Goal: Information Seeking & Learning: Learn about a topic

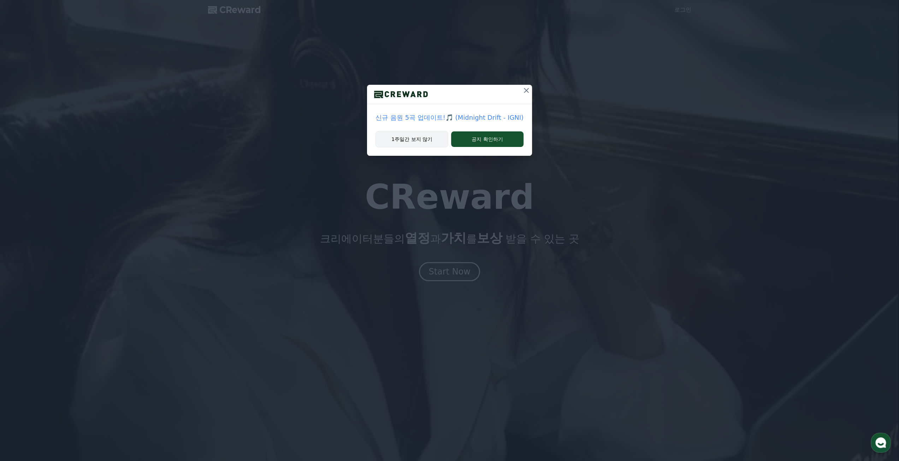
click at [421, 141] on button "1주일간 보지 않기" at bounding box center [411, 139] width 73 height 16
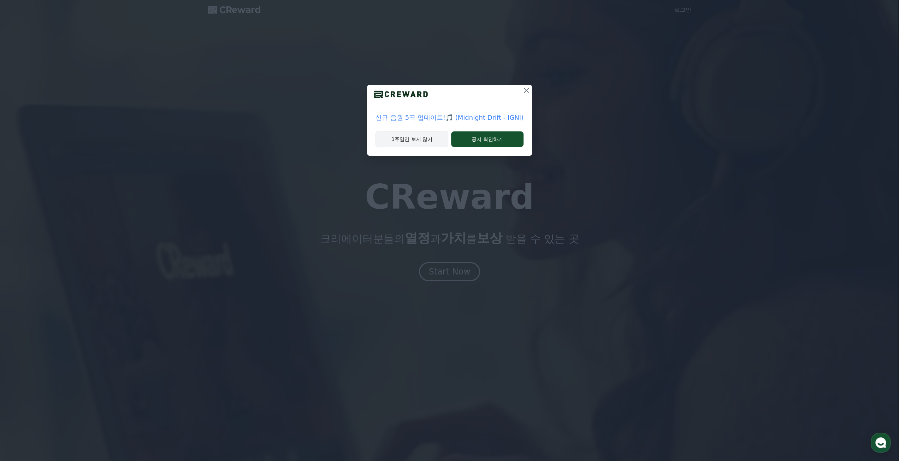
click at [421, 141] on button "1주일간 보지 않기" at bounding box center [411, 139] width 73 height 16
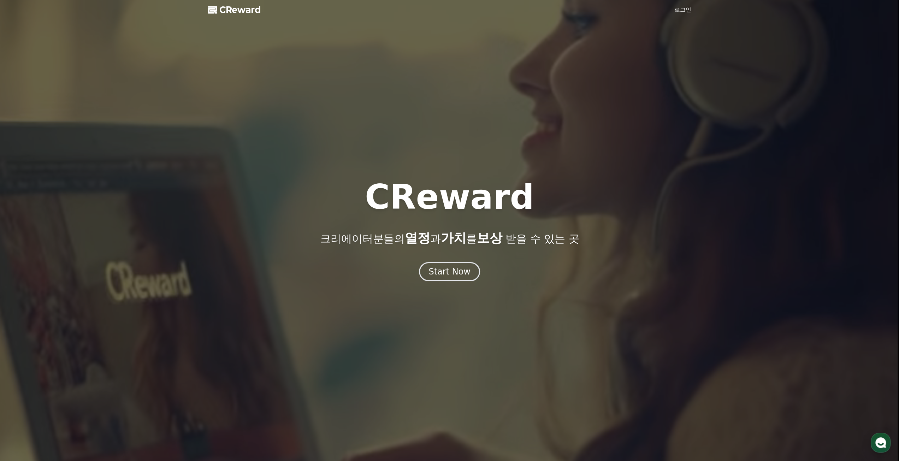
click at [684, 11] on link "로그인" at bounding box center [682, 10] width 17 height 8
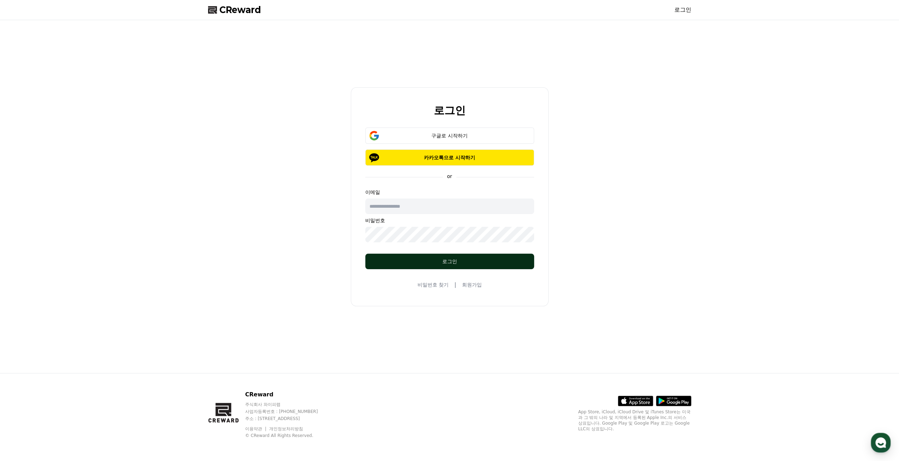
click at [404, 262] on div "로그인" at bounding box center [449, 261] width 141 height 7
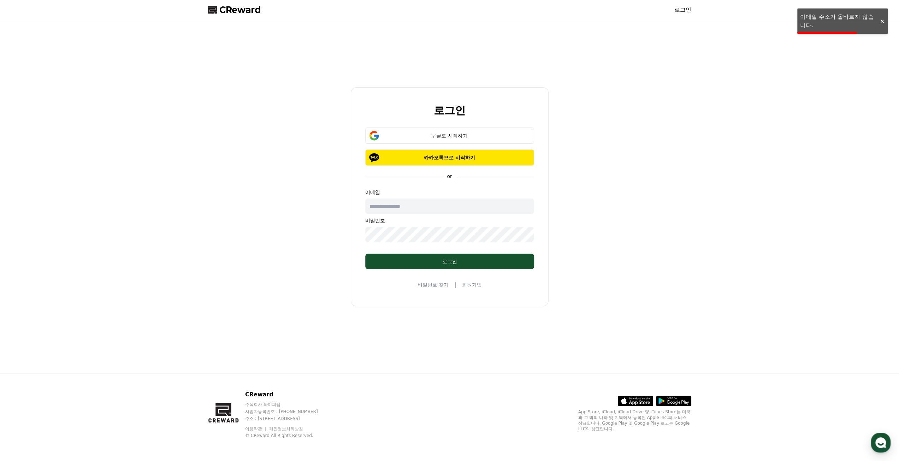
click at [882, 22] on div at bounding box center [881, 21] width 11 height 7
click at [426, 137] on div "구글로 시작하기" at bounding box center [449, 135] width 148 height 7
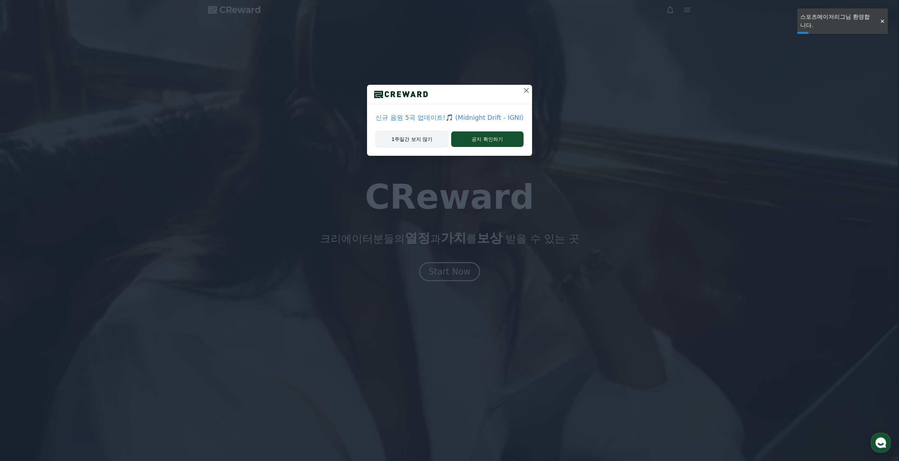
click at [413, 139] on button "1주일간 보지 않기" at bounding box center [411, 139] width 73 height 16
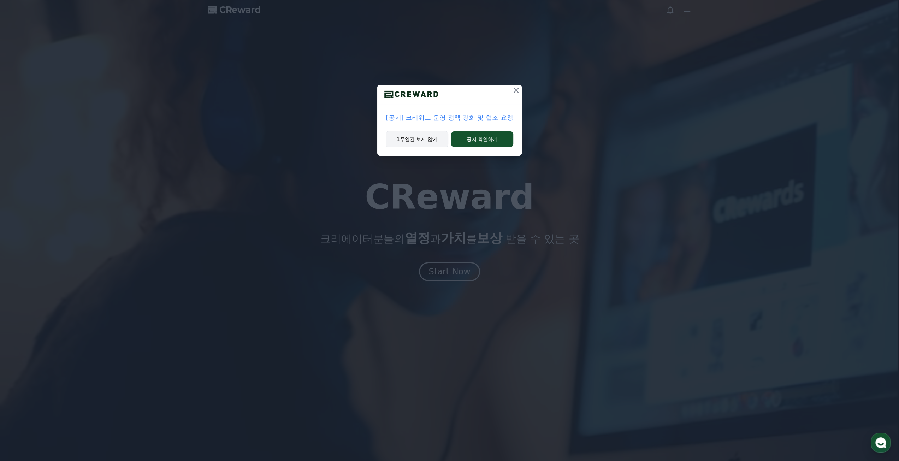
click at [428, 140] on button "1주일간 보지 않기" at bounding box center [417, 139] width 63 height 16
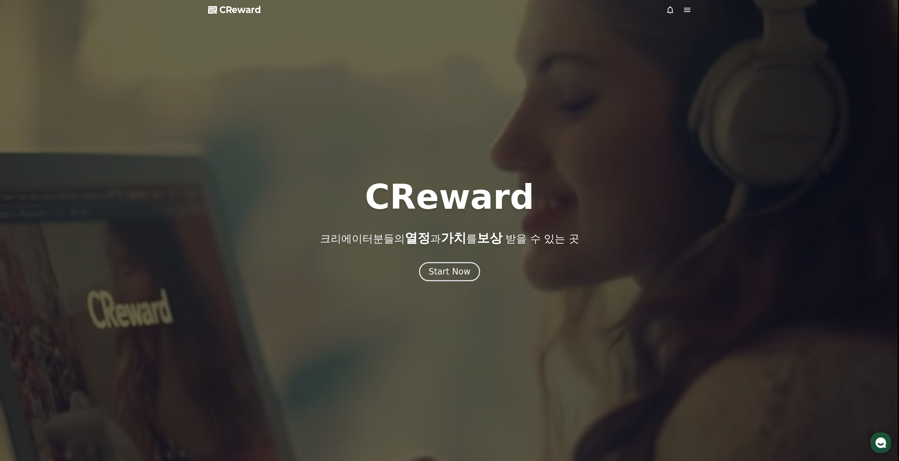
click at [683, 10] on icon at bounding box center [687, 10] width 8 height 8
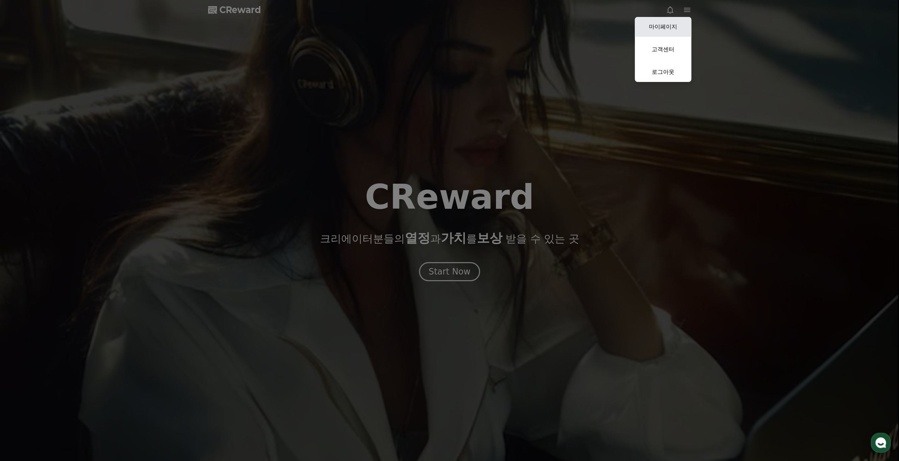
click at [673, 23] on link "마이페이지" at bounding box center [663, 27] width 57 height 20
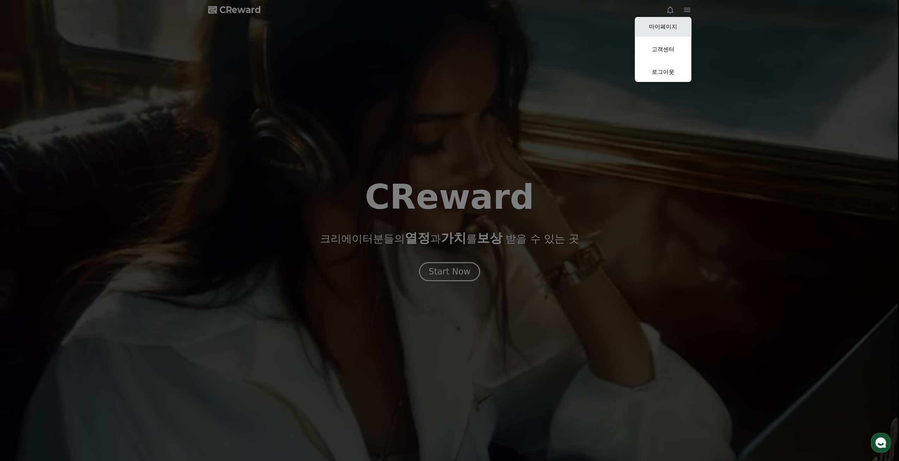
select select "**********"
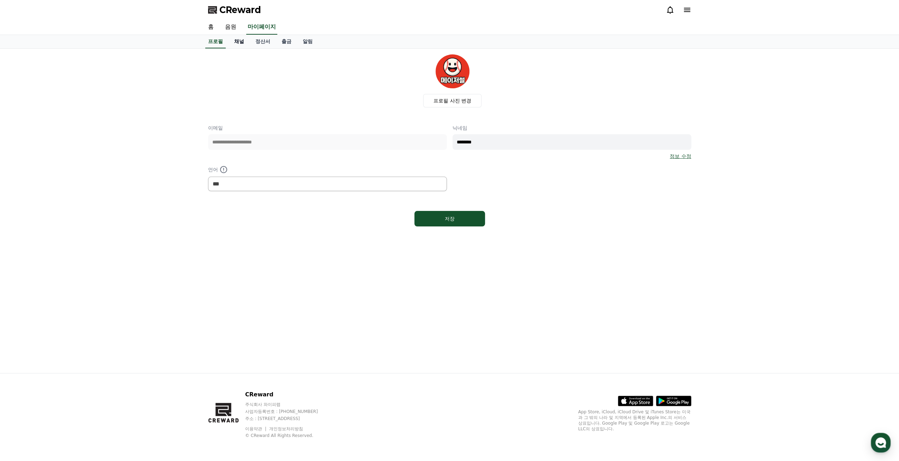
click at [233, 43] on link "채널" at bounding box center [239, 41] width 21 height 13
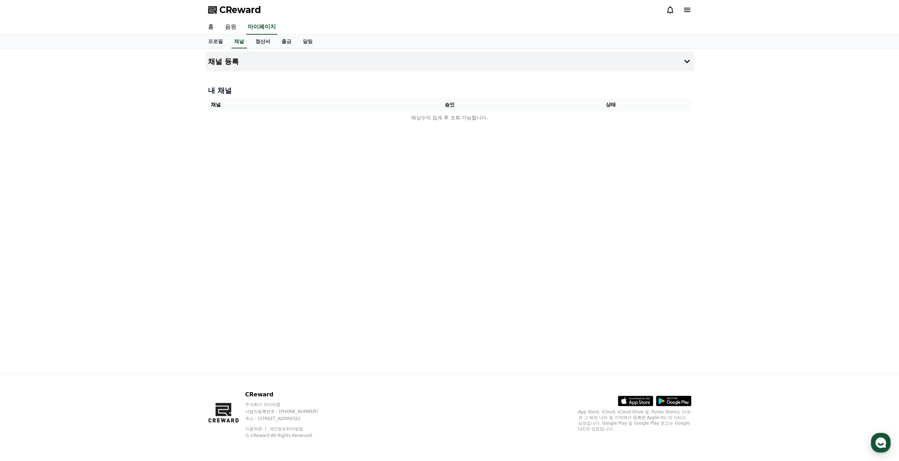
click at [256, 42] on link "정산서" at bounding box center [263, 41] width 26 height 13
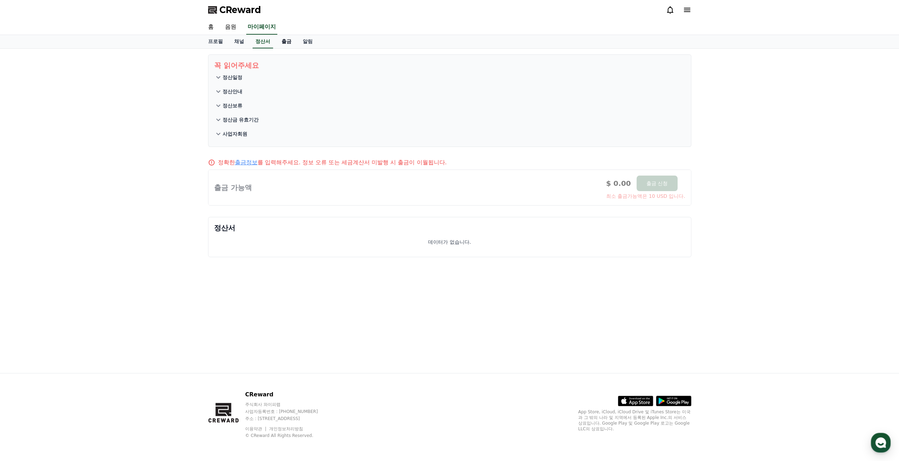
click at [281, 40] on link "출금" at bounding box center [286, 41] width 21 height 13
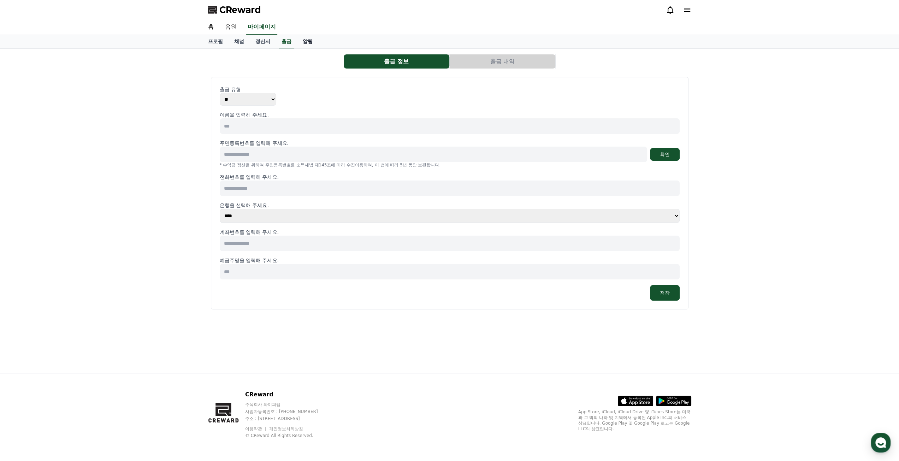
click at [308, 41] on link "알림" at bounding box center [307, 41] width 21 height 13
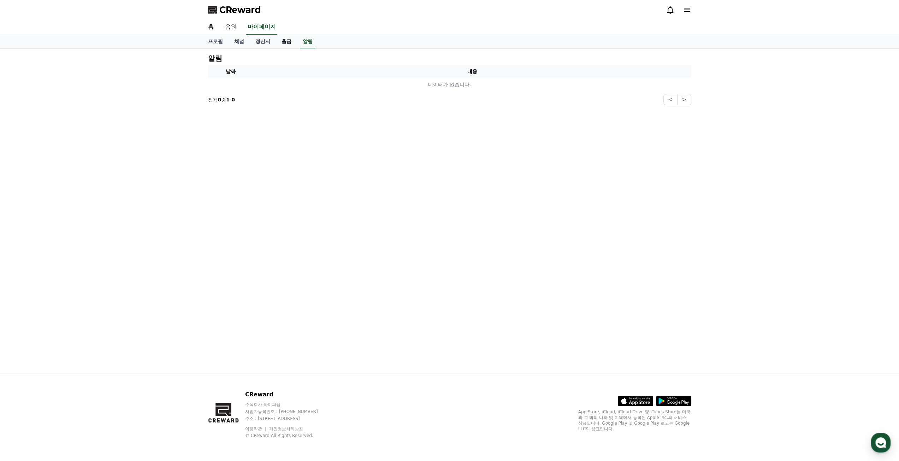
click at [285, 43] on link "출금" at bounding box center [286, 41] width 21 height 13
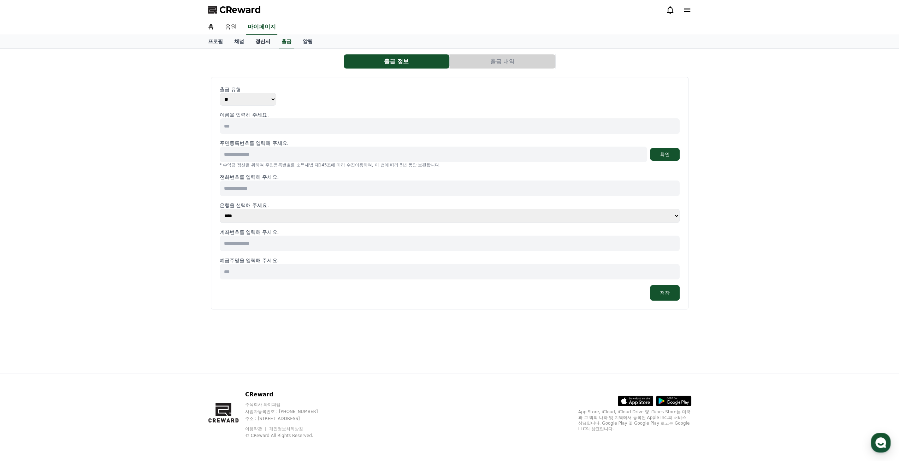
click at [265, 43] on link "정산서" at bounding box center [263, 41] width 26 height 13
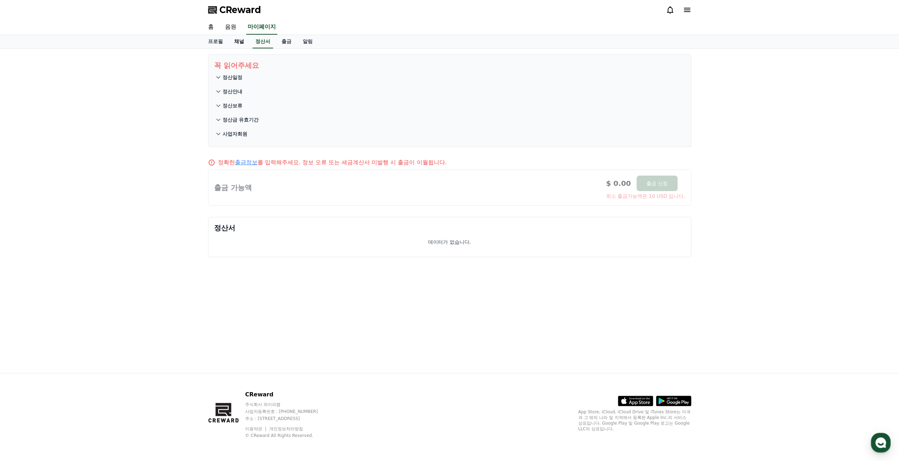
click at [239, 44] on link "채널" at bounding box center [239, 41] width 21 height 13
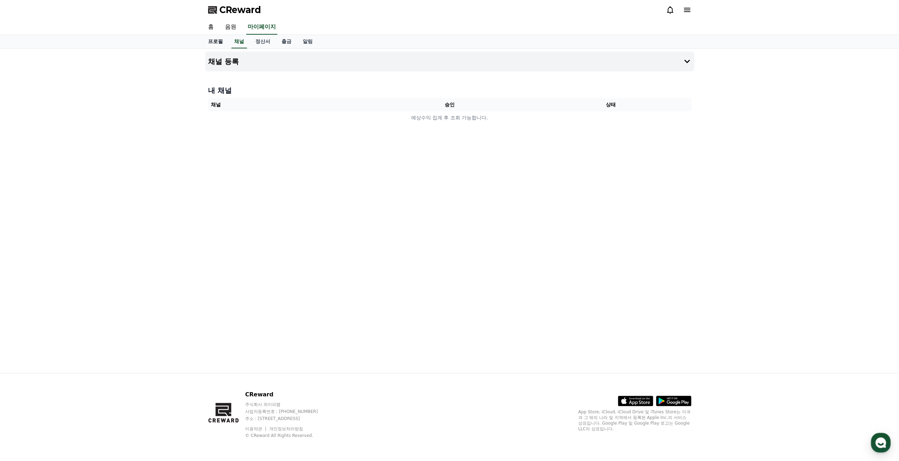
click at [218, 43] on link "프로필" at bounding box center [215, 41] width 26 height 13
select select "**********"
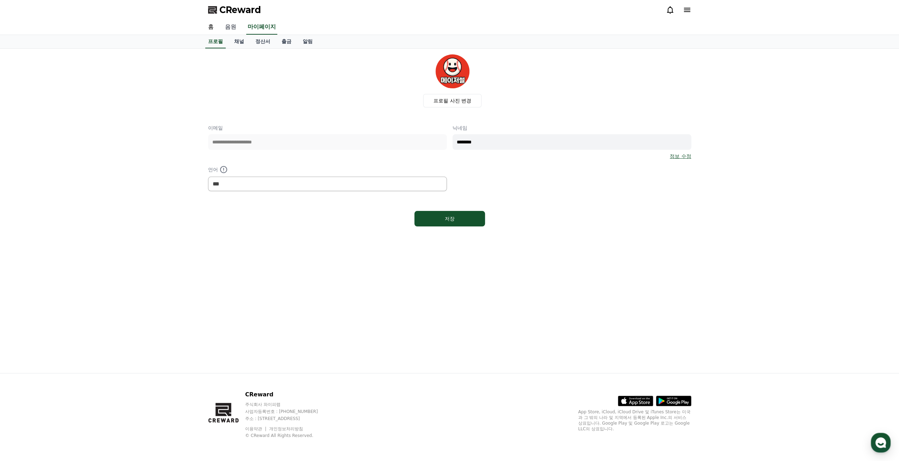
click at [230, 26] on link "음원" at bounding box center [230, 27] width 23 height 15
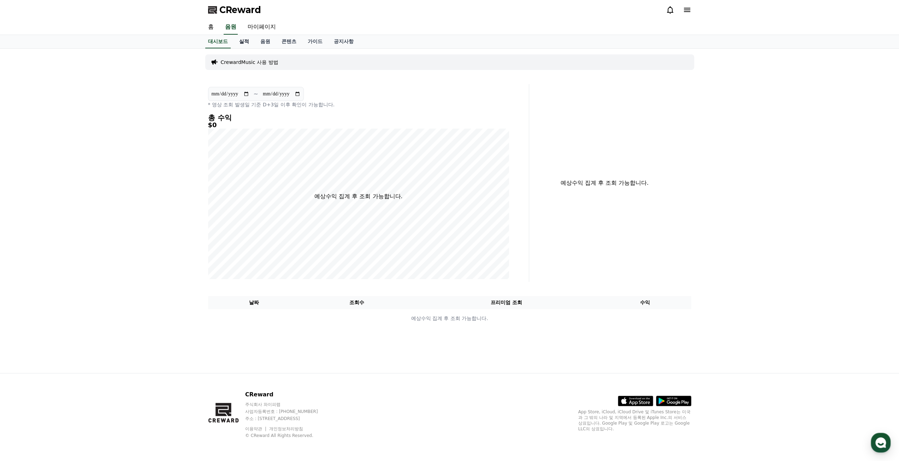
click at [245, 44] on link "실적" at bounding box center [243, 41] width 21 height 13
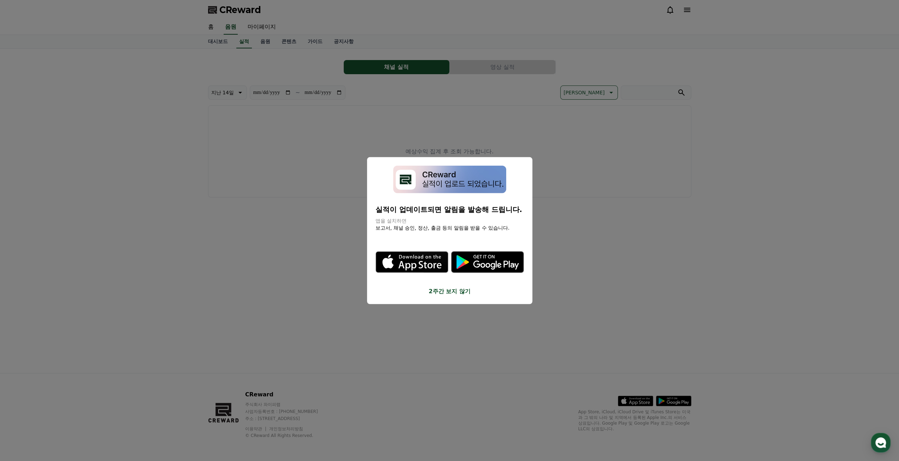
drag, startPoint x: 454, startPoint y: 224, endPoint x: 490, endPoint y: 231, distance: 37.5
click at [490, 231] on div "실적이 업데이트되면 알림을 발송해 드립니다. 앱을 설치하면 보고서, 채널 승인, 정산, 출금 등의 알림을 받을 수 있습니다. .st0 { fi…" at bounding box center [449, 230] width 148 height 130
click at [490, 231] on icon ".st0 { fill: #a6a6a6; } .st1 { stroke: #ffffff; stroke-width: 0.2; stroke-miter…" at bounding box center [487, 262] width 73 height 73
click at [510, 69] on button "close modal" at bounding box center [449, 230] width 899 height 461
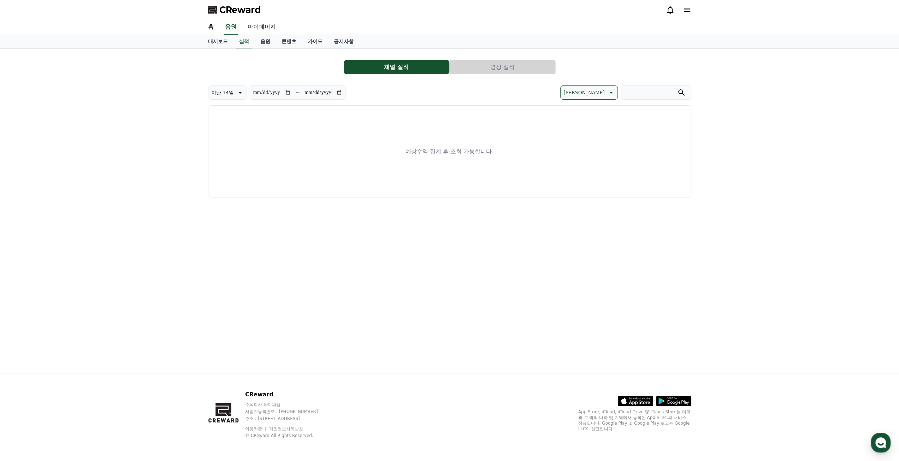
click at [499, 72] on button "영상 실적" at bounding box center [503, 67] width 106 height 14
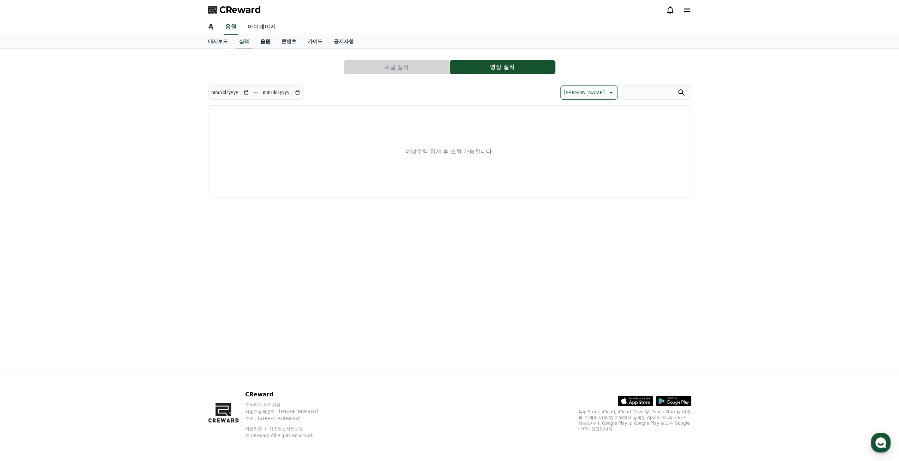
click at [269, 42] on link "음원" at bounding box center [265, 41] width 21 height 13
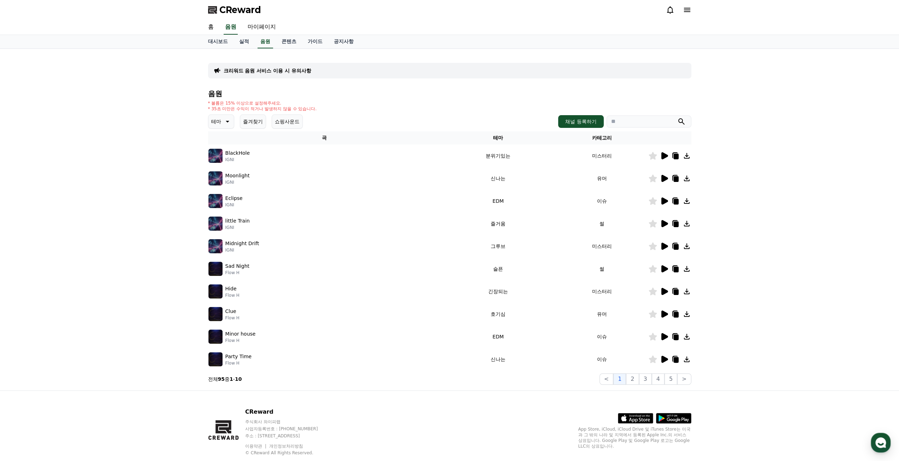
click at [665, 155] on icon at bounding box center [664, 155] width 7 height 7
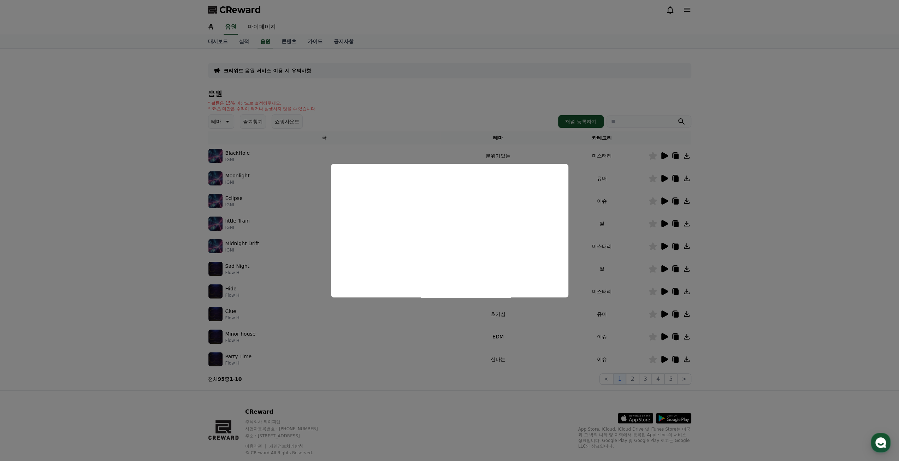
click at [754, 263] on button "close modal" at bounding box center [449, 230] width 899 height 461
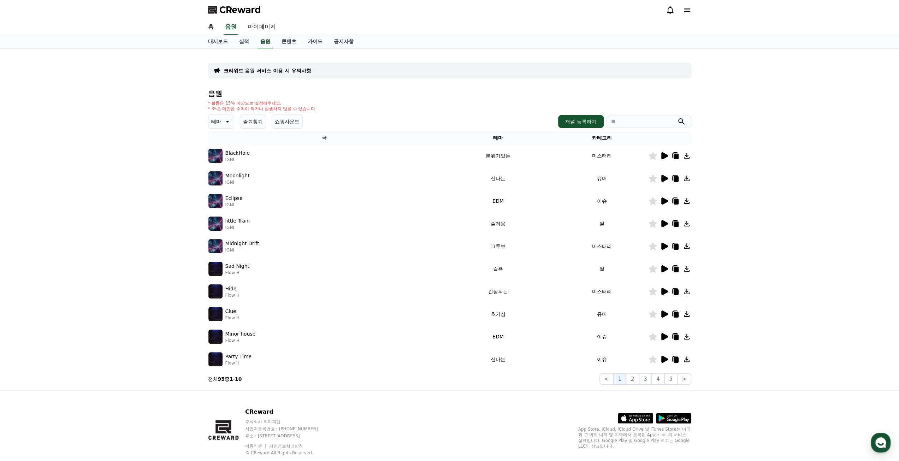
click at [229, 121] on icon at bounding box center [228, 122] width 4 height 2
click at [217, 139] on button "전체" at bounding box center [217, 140] width 16 height 16
click at [383, 102] on div "* 볼륨은 15% 이상으로 설정해주세요. * 35초 미만은 수익이 적거나 발생하지 않을 수 있습니다." at bounding box center [449, 105] width 483 height 11
drag, startPoint x: 212, startPoint y: 104, endPoint x: 330, endPoint y: 108, distance: 118.1
click at [330, 108] on div "* 볼륨은 15% 이상으로 설정해주세요. * 35초 미만은 수익이 적거나 발생하지 않을 수 있습니다." at bounding box center [449, 105] width 483 height 11
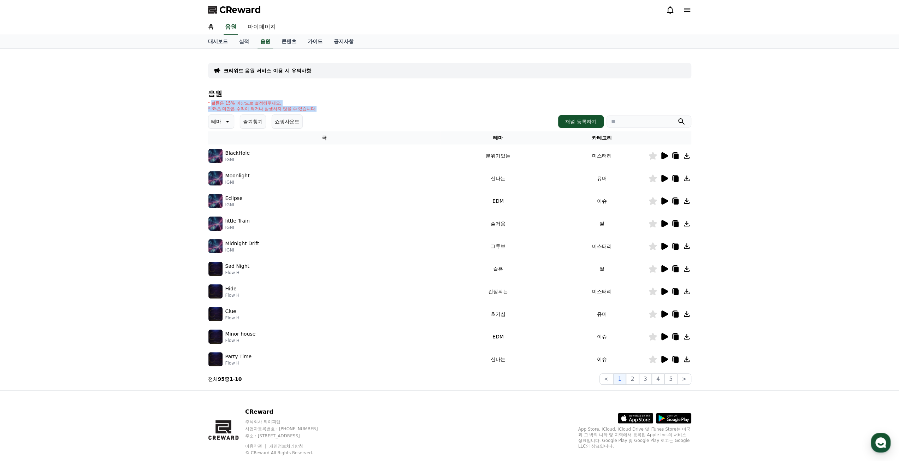
click at [330, 108] on div "* 볼륨은 15% 이상으로 설정해주세요. * 35초 미만은 수익이 적거나 발생하지 않을 수 있습니다." at bounding box center [449, 105] width 483 height 11
drag, startPoint x: 278, startPoint y: 111, endPoint x: 208, endPoint y: 103, distance: 70.7
click at [208, 103] on div "* 볼륨은 15% 이상으로 설정해주세요. * 35초 미만은 수익이 적거나 발생하지 않을 수 있습니다." at bounding box center [449, 105] width 483 height 11
click at [311, 88] on div "크리워드 음원 서비스 이용 시 유의사항 음원 * 볼륨은 15% 이상으로 설정해주세요. * 35초 미만은 수익이 적거나 발생하지 않을 수 있습니…" at bounding box center [449, 219] width 483 height 330
click at [291, 41] on link "콘텐츠" at bounding box center [289, 41] width 26 height 13
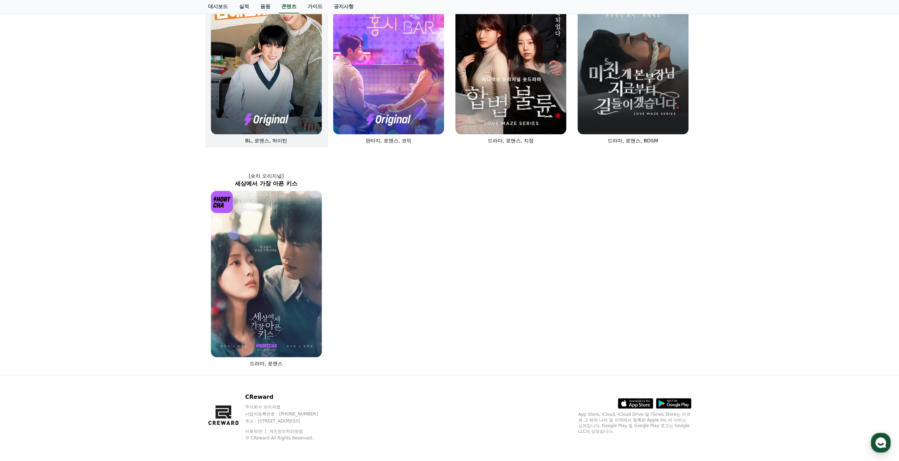
scroll to position [341, 0]
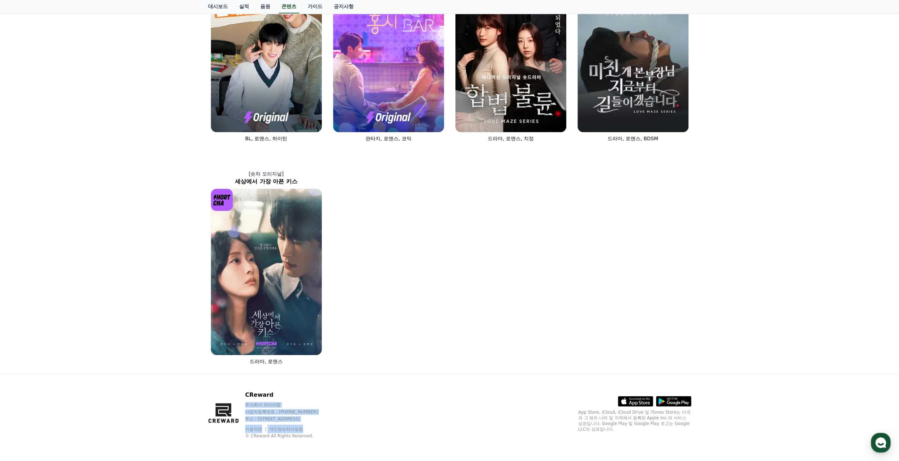
drag, startPoint x: 249, startPoint y: 405, endPoint x: 372, endPoint y: 423, distance: 123.4
click at [372, 423] on div "CReward 주식회사 와이피랩 사업자등록번호 : [PHONE_NUMBER] 주소 : [STREET_ADDRESS] 이용약관 개인정보처리방침 …" at bounding box center [449, 418] width 494 height 88
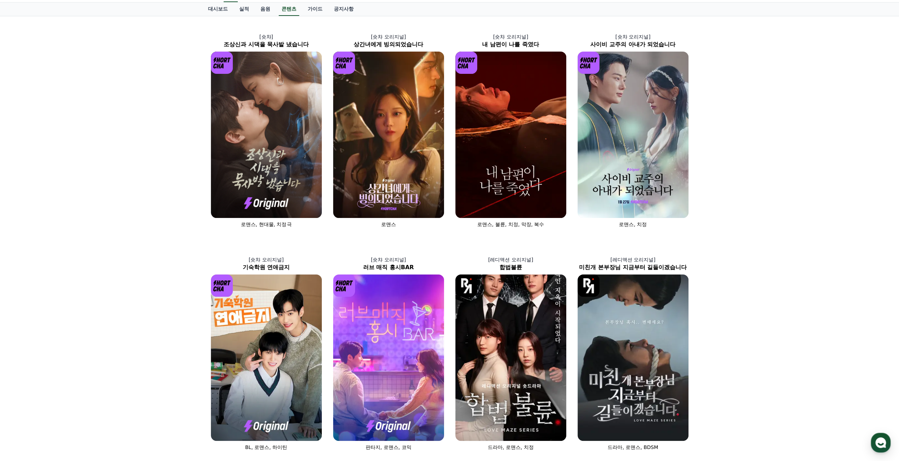
scroll to position [0, 0]
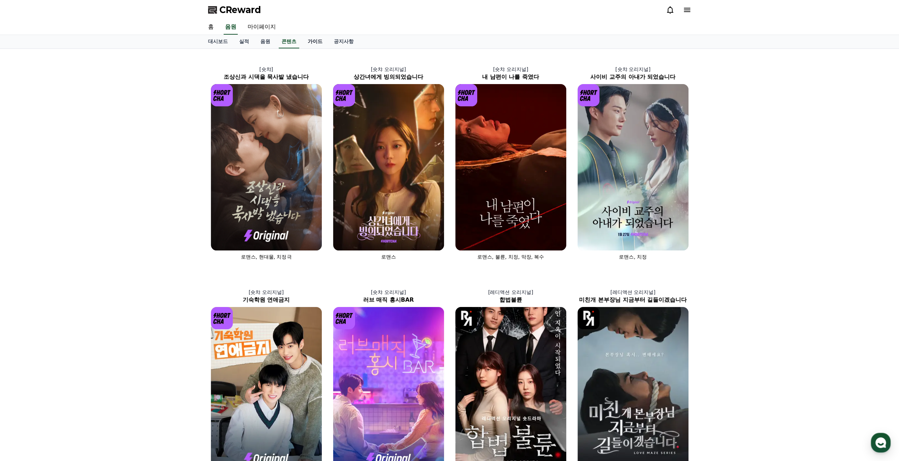
click at [316, 40] on link "가이드" at bounding box center [315, 41] width 26 height 13
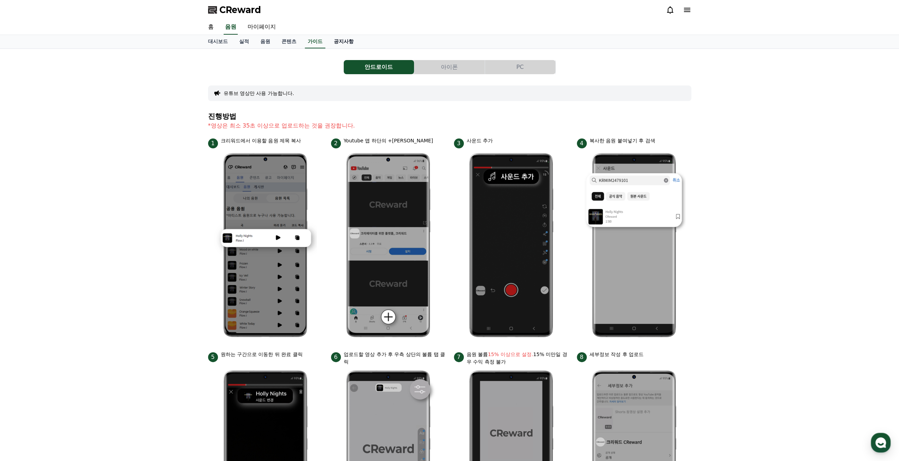
click at [348, 41] on link "공지사항" at bounding box center [343, 41] width 31 height 13
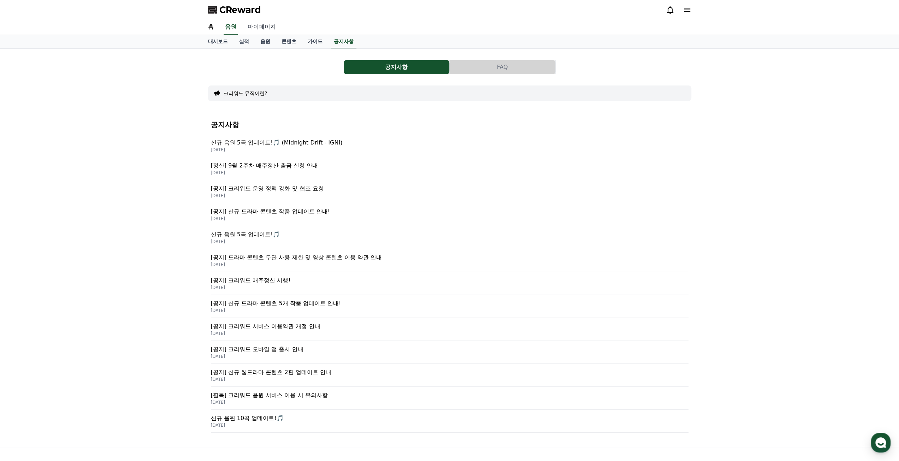
click at [262, 25] on link "마이페이지" at bounding box center [262, 27] width 40 height 15
select select "**********"
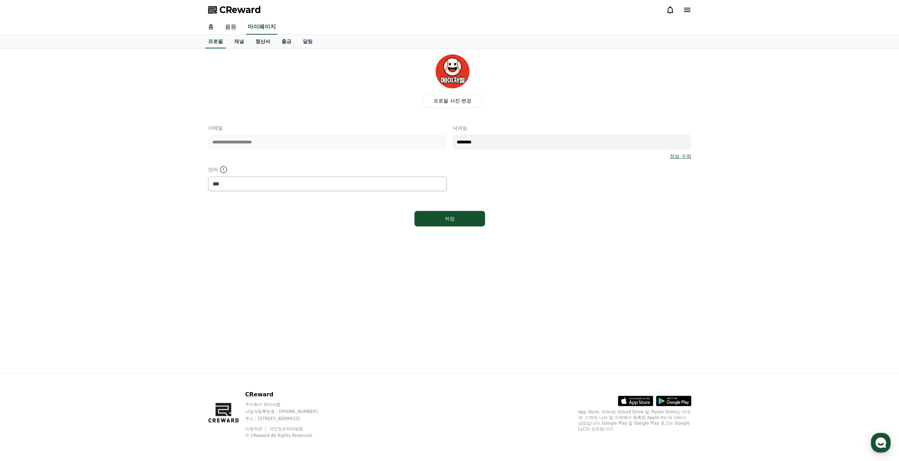
click at [262, 40] on link "정산서" at bounding box center [263, 41] width 26 height 13
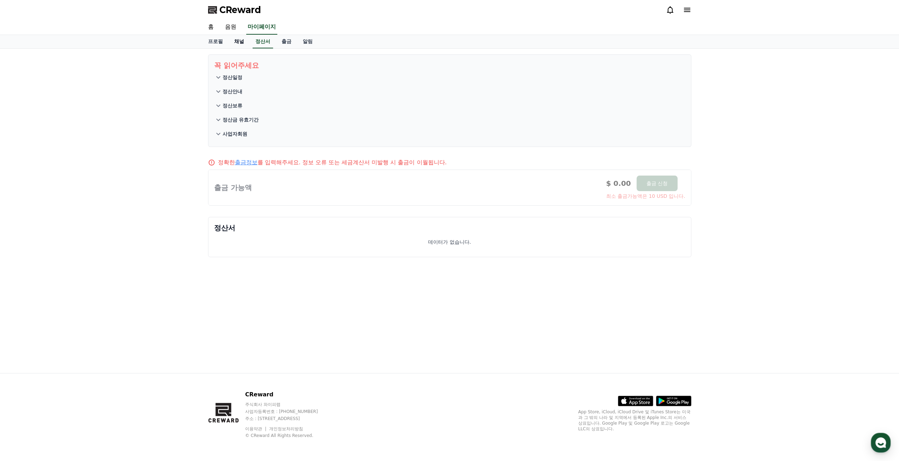
click at [236, 42] on link "채널" at bounding box center [239, 41] width 21 height 13
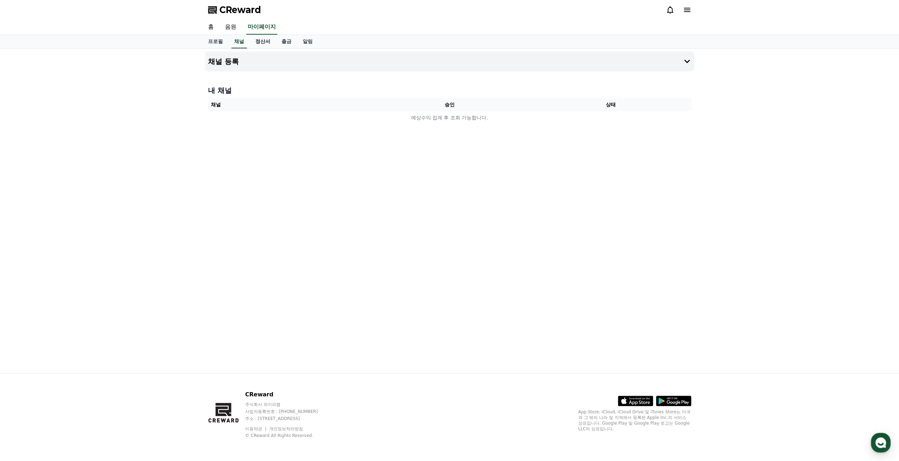
click at [260, 43] on link "정산서" at bounding box center [263, 41] width 26 height 13
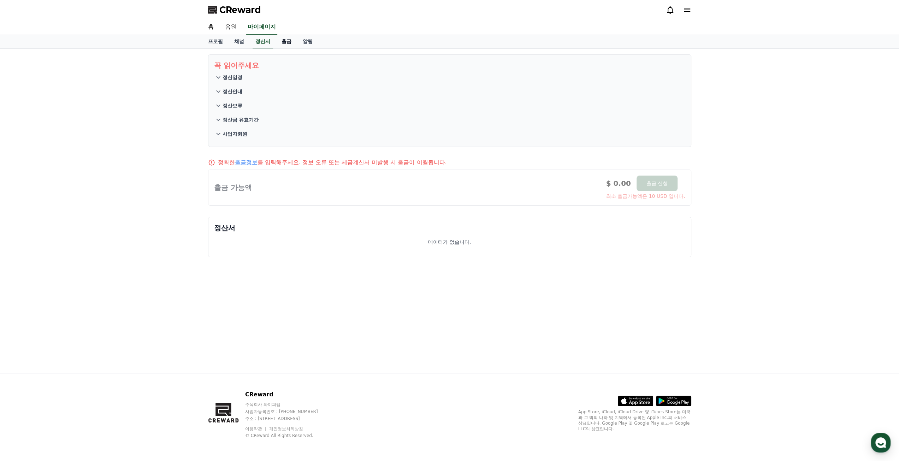
click at [287, 43] on link "출금" at bounding box center [286, 41] width 21 height 13
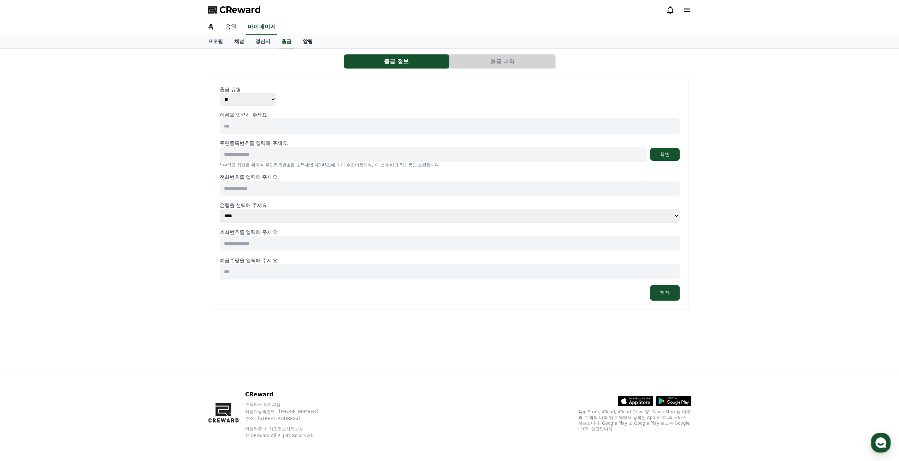
click at [304, 43] on link "알림" at bounding box center [307, 41] width 21 height 13
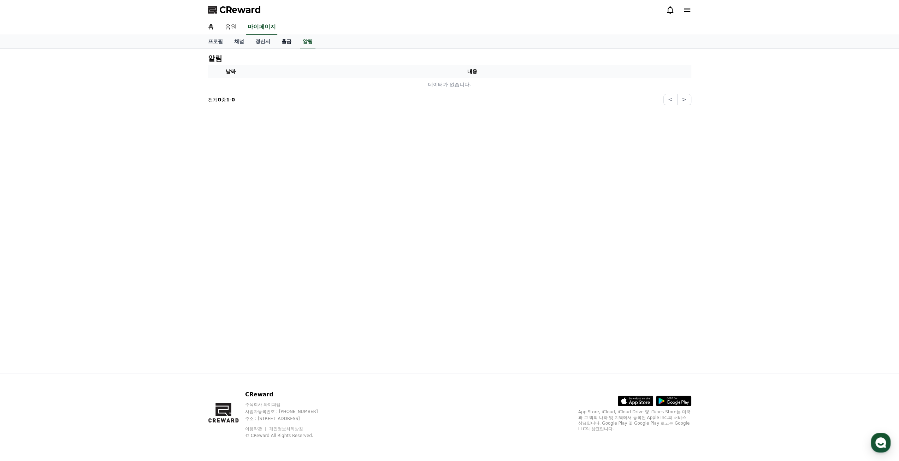
click at [287, 42] on link "출금" at bounding box center [286, 41] width 21 height 13
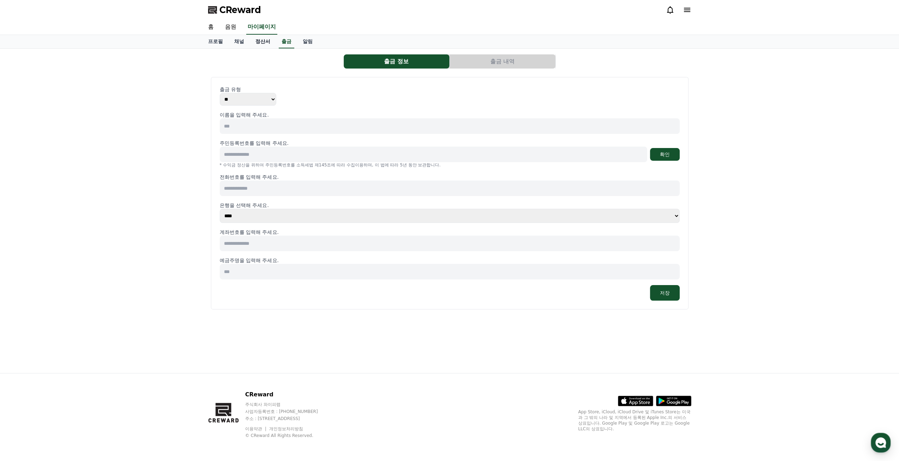
click at [266, 42] on link "정산서" at bounding box center [263, 41] width 26 height 13
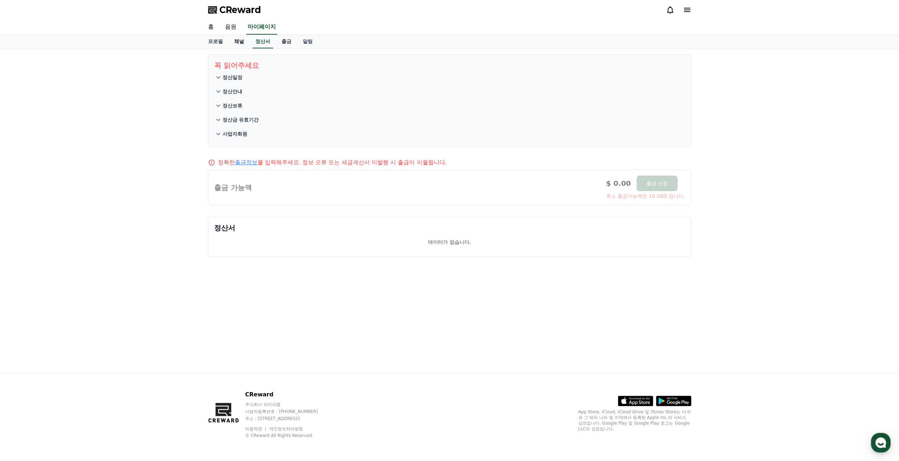
click at [241, 40] on link "채널" at bounding box center [239, 41] width 21 height 13
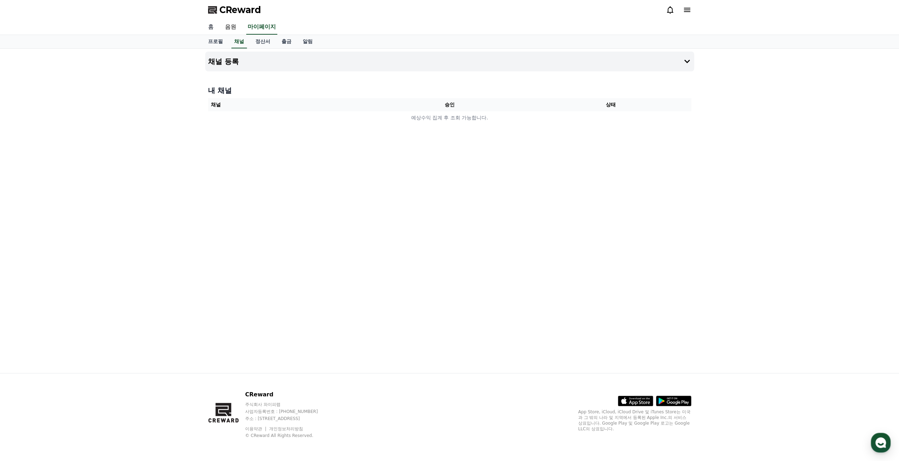
click at [211, 29] on link "홈" at bounding box center [210, 27] width 17 height 15
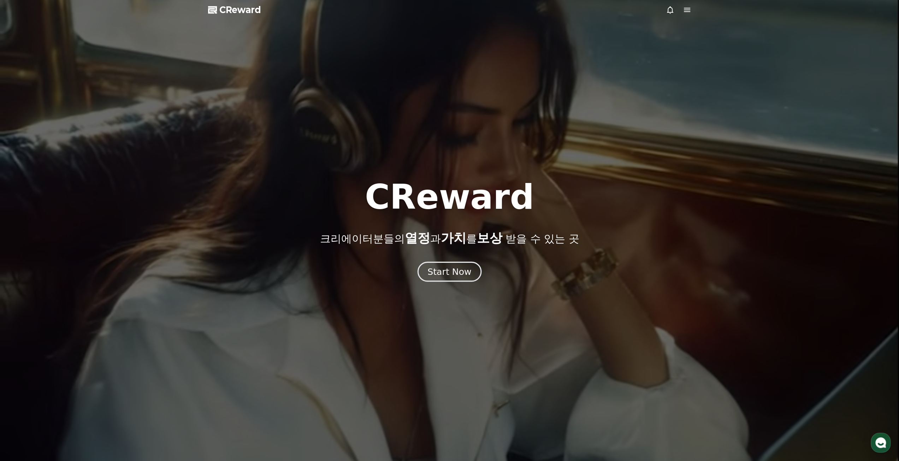
click at [455, 274] on div "Start Now" at bounding box center [449, 272] width 44 height 12
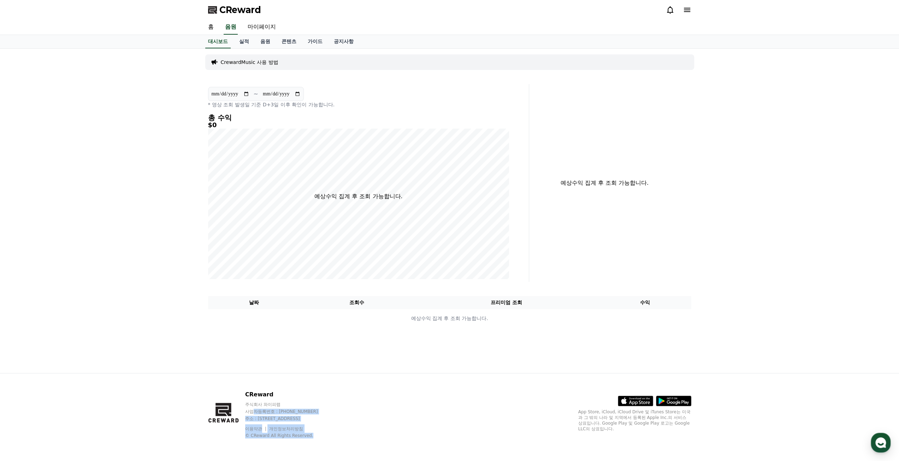
drag, startPoint x: 255, startPoint y: 413, endPoint x: 383, endPoint y: 440, distance: 131.1
click at [383, 440] on div "CReward 주식회사 와이피랩 사업자등록번호 : [PHONE_NUMBER] 주소 : [STREET_ADDRESS] 이용약관 개인정보처리방침 …" at bounding box center [449, 417] width 494 height 88
drag, startPoint x: 365, startPoint y: 419, endPoint x: 245, endPoint y: 401, distance: 120.4
click at [245, 401] on div "CReward 주식회사 와이피랩 사업자등록번호 : [PHONE_NUMBER] 주소 : [STREET_ADDRESS] 이용약관 개인정보처리방침 …" at bounding box center [270, 414] width 124 height 48
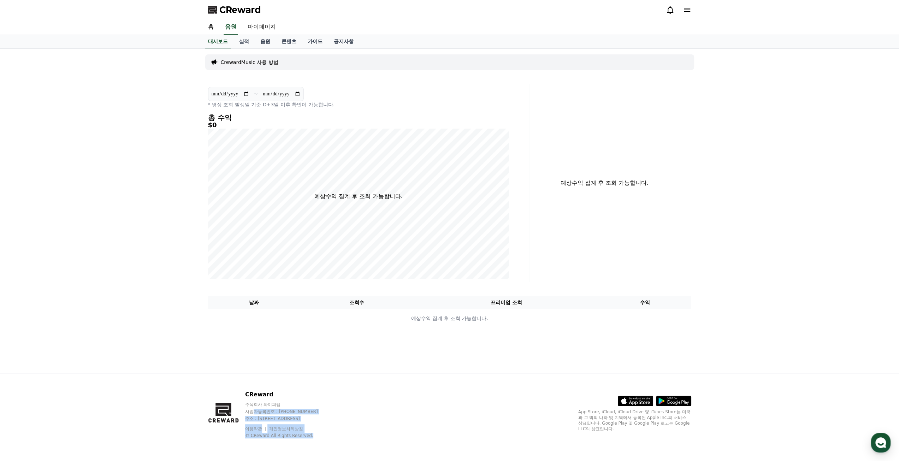
click at [326, 415] on div "주식회사 와이피랩 사업자등록번호 : [PHONE_NUMBER] 주소 : [STREET_ADDRESS]" at bounding box center [288, 412] width 86 height 20
click at [666, 11] on icon at bounding box center [670, 10] width 8 height 8
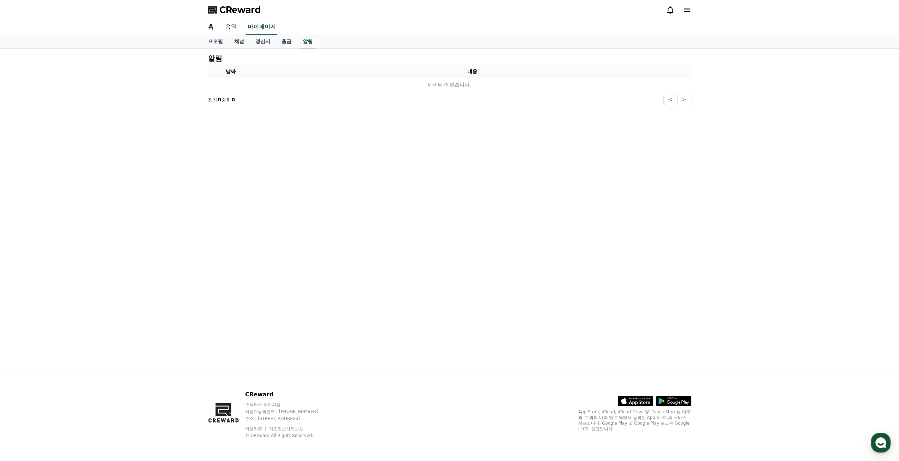
click at [668, 11] on icon at bounding box center [670, 10] width 8 height 8
click at [689, 12] on icon at bounding box center [687, 10] width 8 height 8
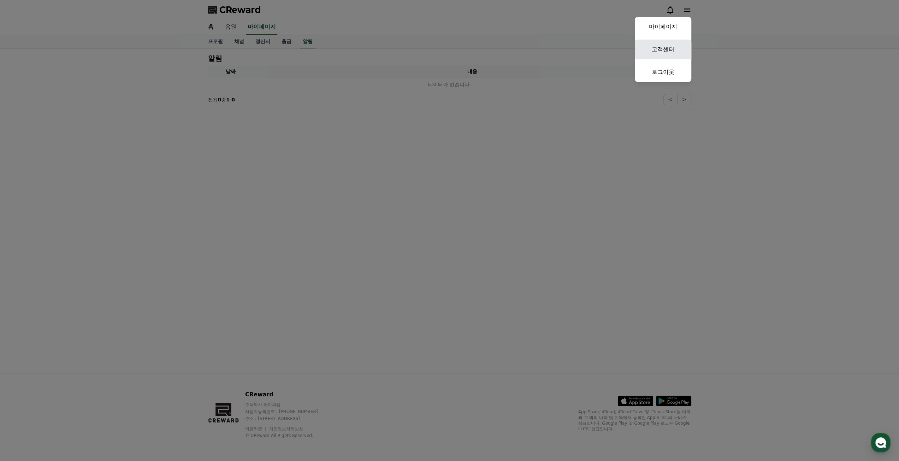
click at [669, 49] on link "고객센터" at bounding box center [663, 50] width 57 height 20
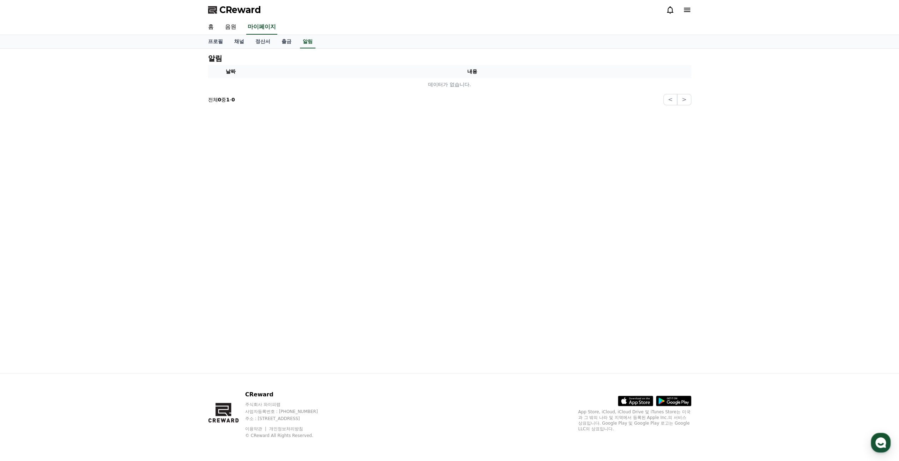
click at [242, 7] on span "CReward" at bounding box center [240, 9] width 42 height 11
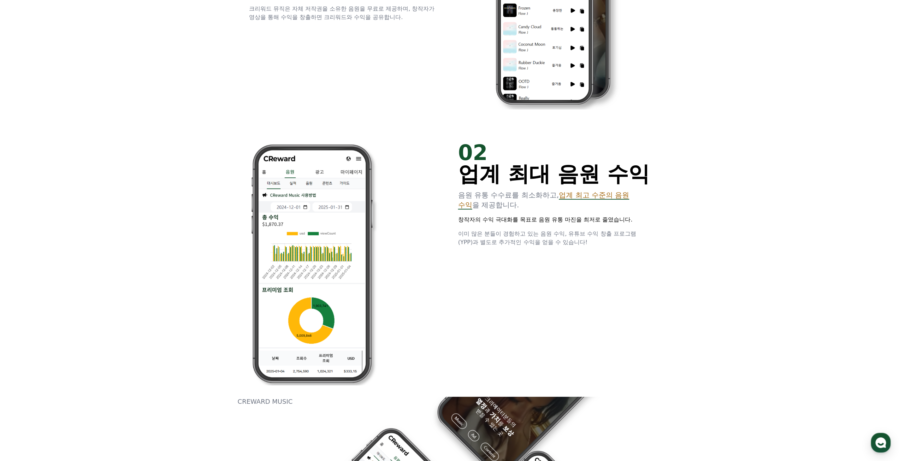
scroll to position [530, 0]
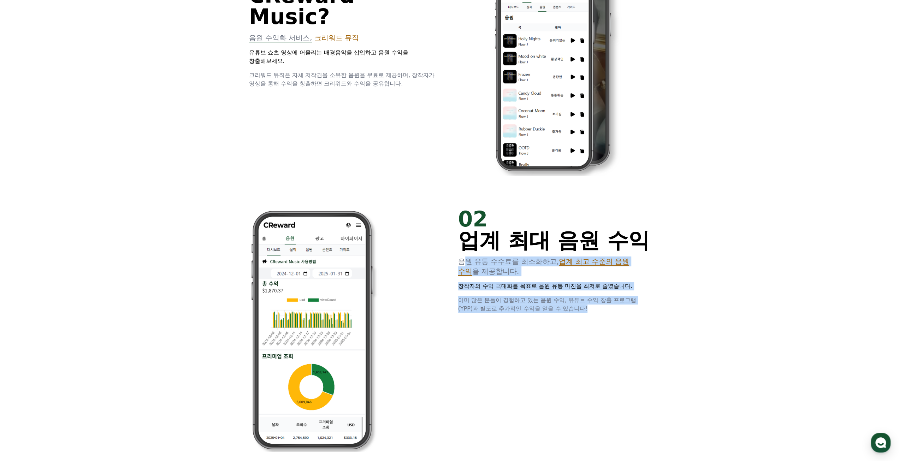
drag, startPoint x: 464, startPoint y: 262, endPoint x: 601, endPoint y: 315, distance: 146.3
click at [601, 315] on div "02 업계 최대 음원 수익 음원 유통 수수료를 최소화하고, 업계 최고 수준의 음원 수익 을 제공합니다. 창작자의 수익 극대화를 목표로 음원 유…" at bounding box center [450, 330] width 424 height 266
drag, startPoint x: 602, startPoint y: 315, endPoint x: 464, endPoint y: 261, distance: 148.0
click at [464, 261] on div "02 업계 최대 음원 수익 음원 유통 수수료를 최소화하고, 업계 최고 수준의 음원 수익 을 제공합니다. 창작자의 수익 극대화를 목표로 음원 유…" at bounding box center [450, 330] width 424 height 266
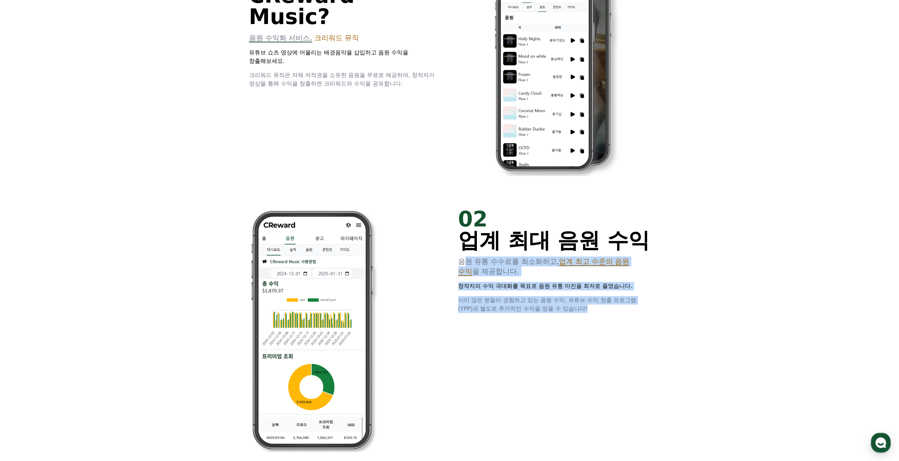
click at [532, 326] on div "02 업계 최대 음원 수익 음원 유통 수수료를 최소화하고, 업계 최고 수준의 음원 수익 을 제공합니다. 창작자의 수익 극대화를 목표로 음원 유…" at bounding box center [450, 330] width 424 height 266
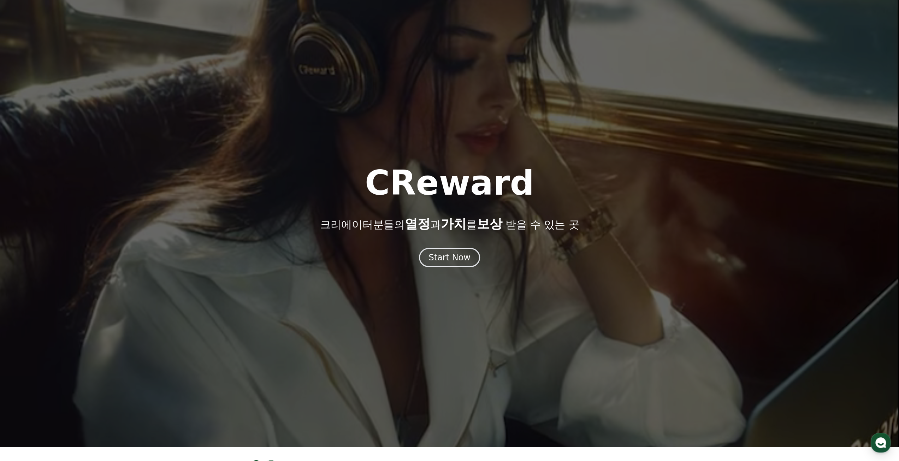
scroll to position [0, 0]
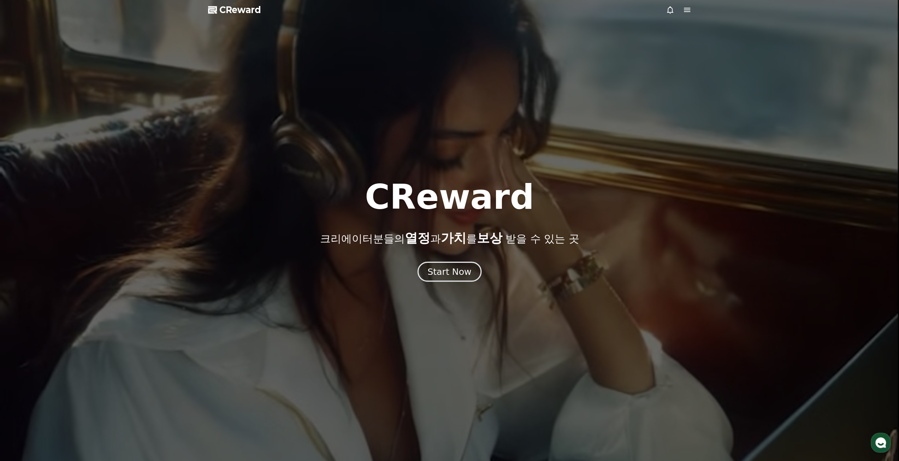
click at [463, 279] on button "Start Now" at bounding box center [449, 271] width 64 height 20
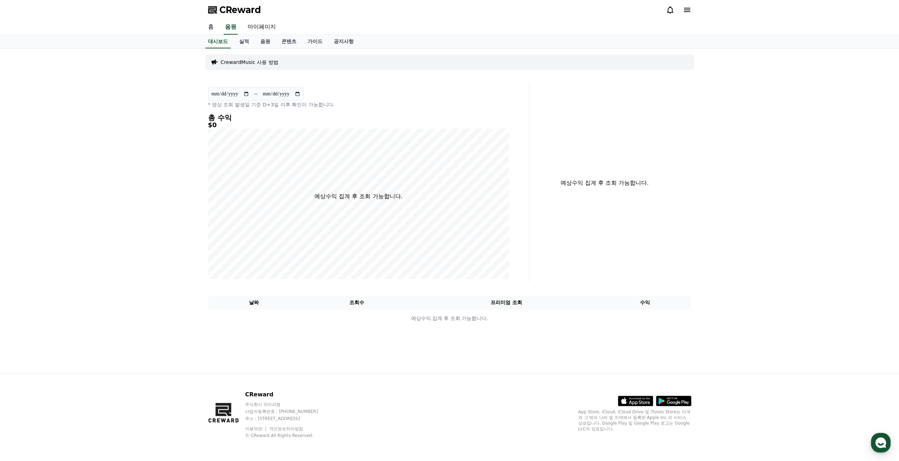
click at [213, 25] on link "홈" at bounding box center [210, 27] width 17 height 15
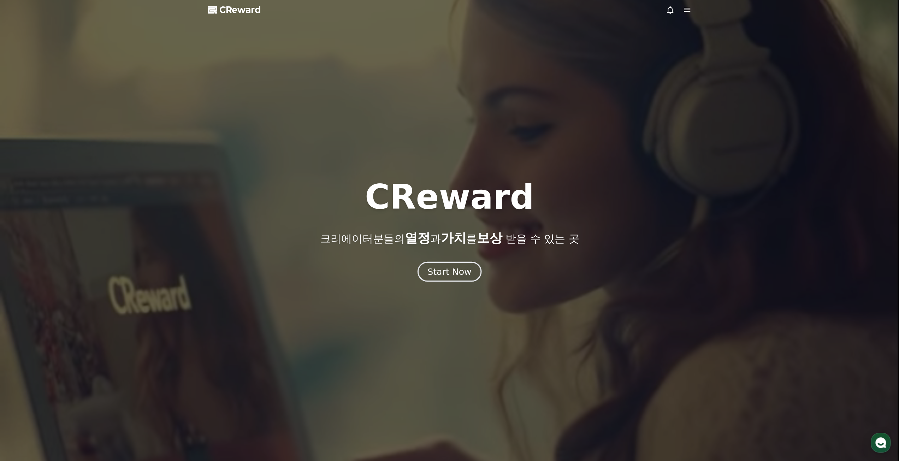
click at [451, 277] on div "Start Now" at bounding box center [449, 272] width 44 height 12
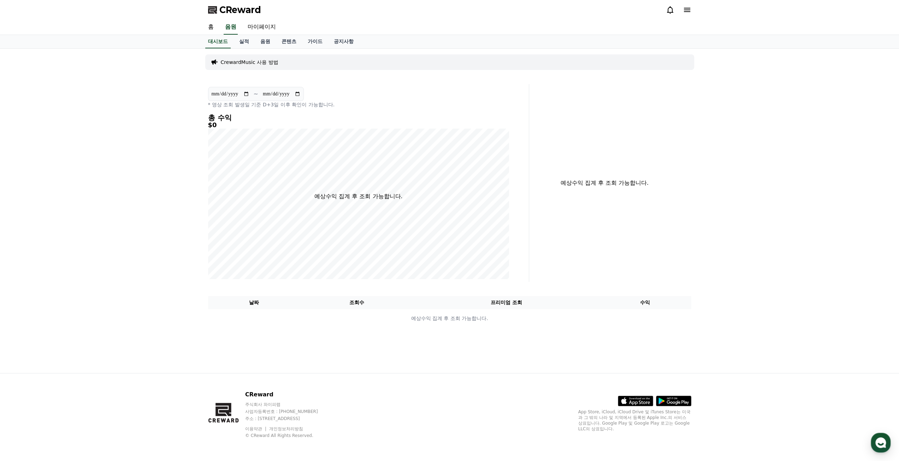
drag, startPoint x: 507, startPoint y: 414, endPoint x: 494, endPoint y: 407, distance: 15.2
click at [505, 413] on div "CReward 주식회사 와이피랩 사업자등록번호 : 655-81-03655 주소 : 경기도 김포시 양촌읍 양곡로 495, 3층 305-비이16호…" at bounding box center [449, 417] width 494 height 88
click at [244, 42] on link "실적" at bounding box center [243, 41] width 21 height 13
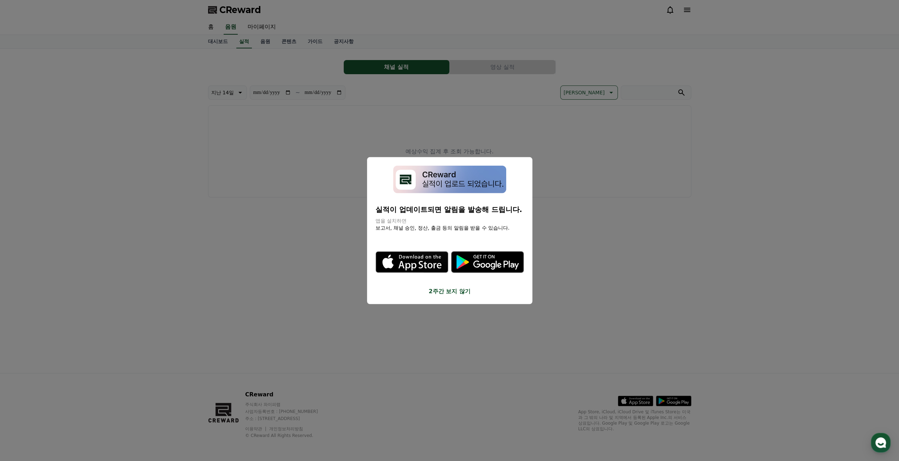
click at [451, 290] on button "2주간 보지 않기" at bounding box center [449, 291] width 148 height 8
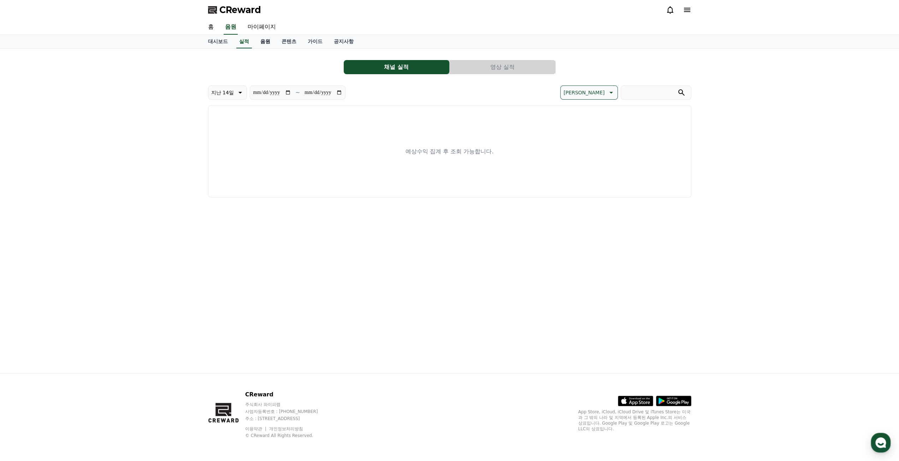
click at [265, 46] on link "음원" at bounding box center [265, 41] width 21 height 13
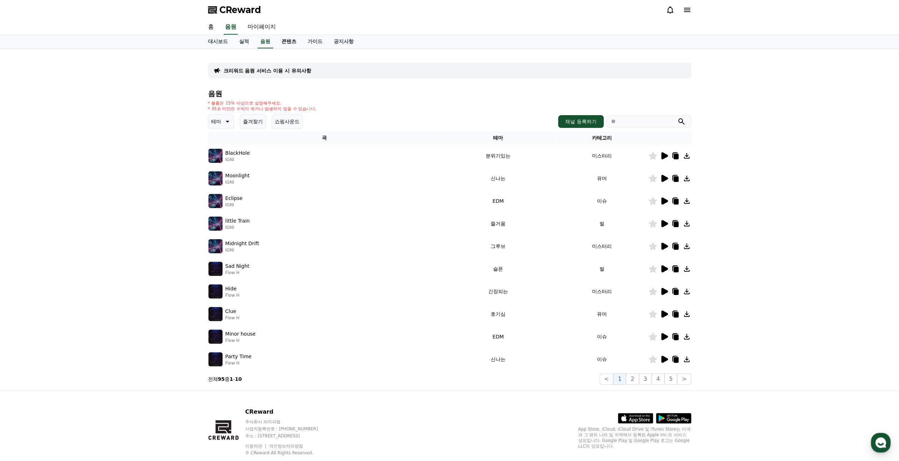
click at [288, 41] on link "콘텐츠" at bounding box center [289, 41] width 26 height 13
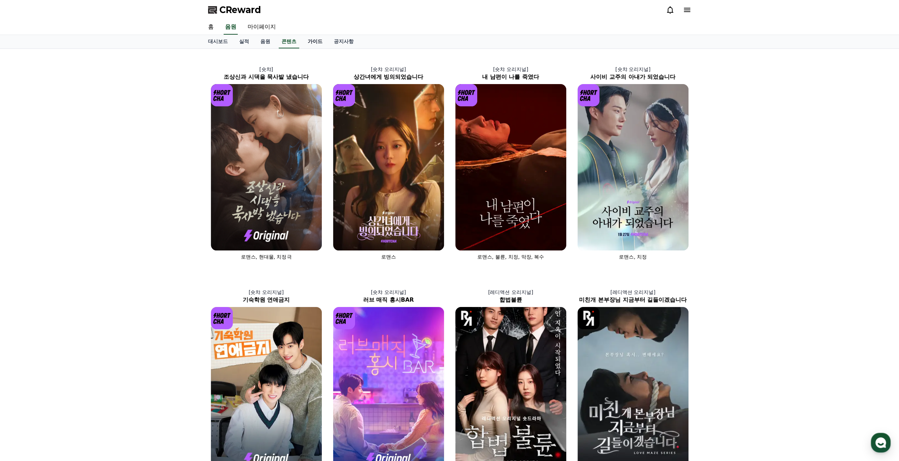
click at [319, 40] on link "가이드" at bounding box center [315, 41] width 26 height 13
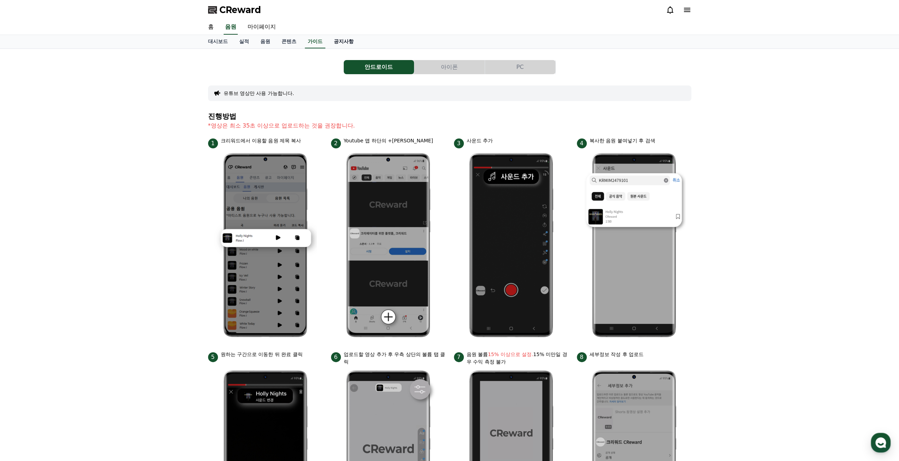
click at [351, 43] on link "공지사항" at bounding box center [343, 41] width 31 height 13
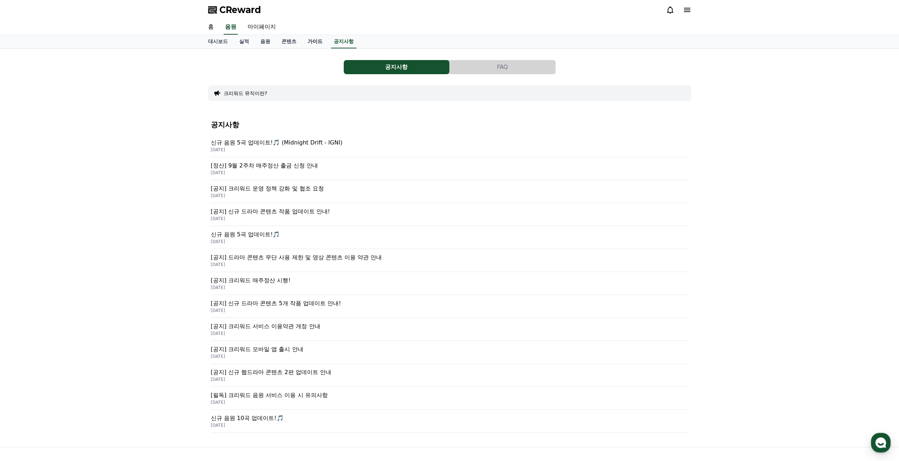
click at [315, 43] on link "가이드" at bounding box center [315, 41] width 26 height 13
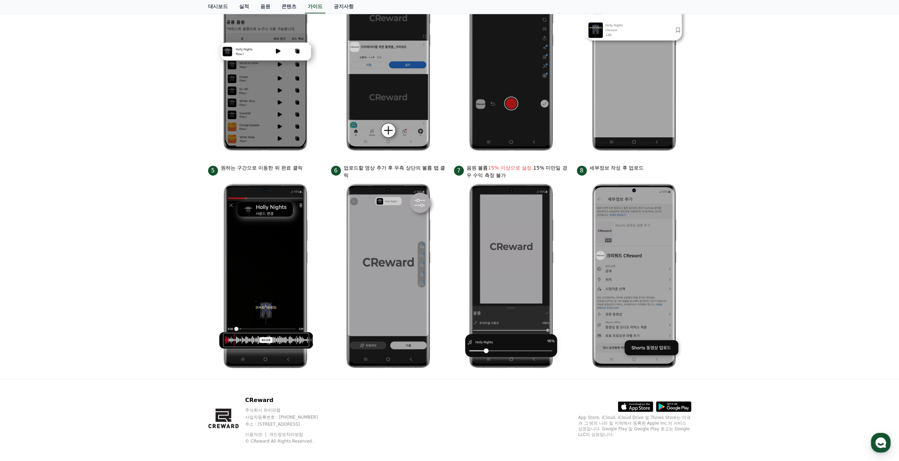
scroll to position [191, 0]
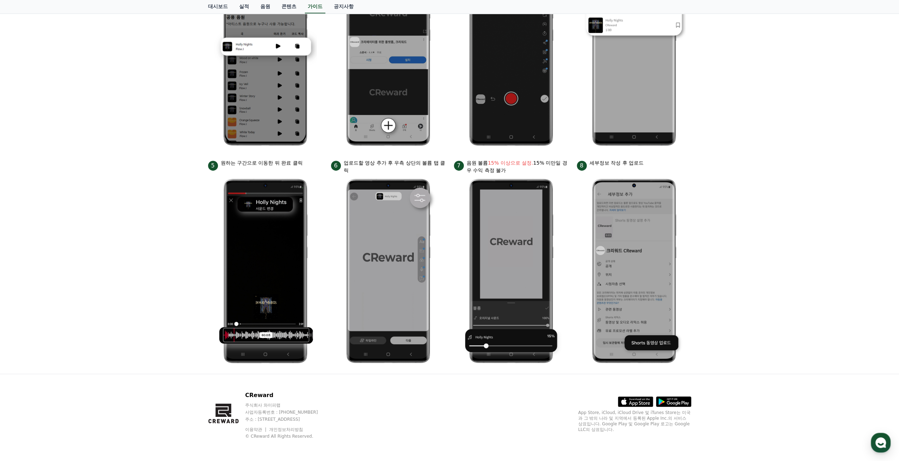
click at [745, 325] on div "안드로이드 아이폰 PC 유튜브 영상만 사용 가능합니다. 진행방법 *영상은 최소 35초 이상으로 업로드하는 것을 권장합니다. 1 크리워드에서 이…" at bounding box center [449, 115] width 899 height 516
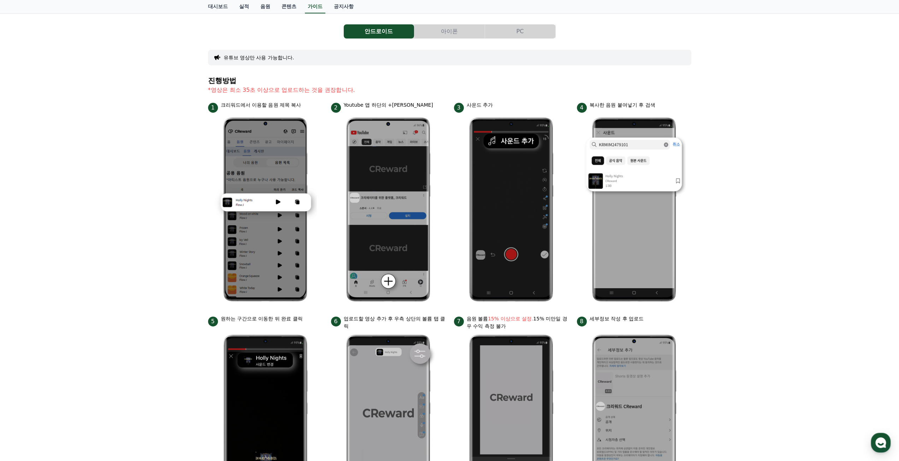
scroll to position [0, 0]
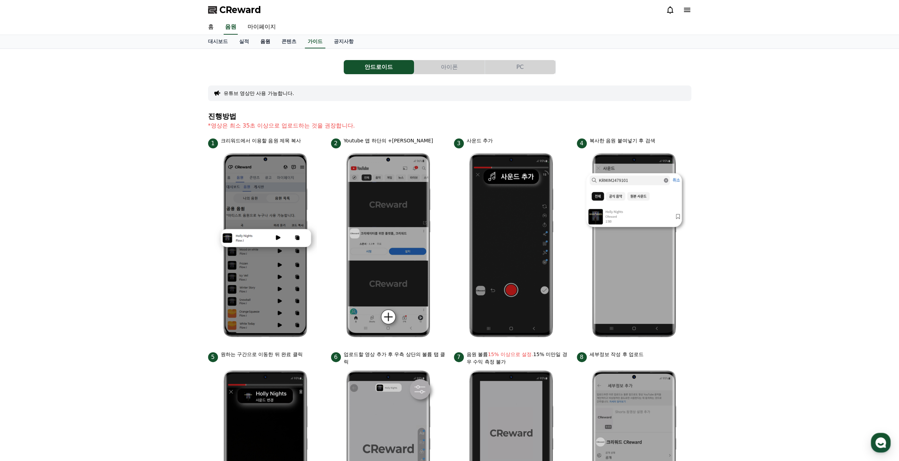
click at [261, 42] on link "음원" at bounding box center [265, 41] width 21 height 13
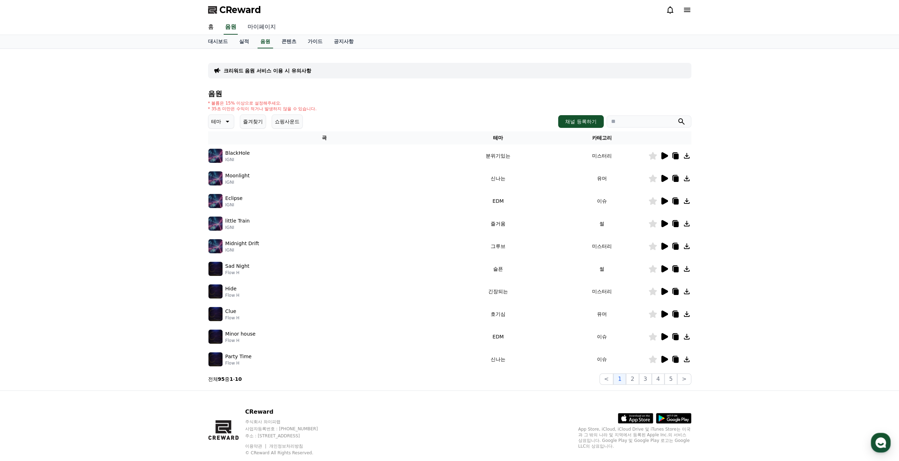
click at [256, 24] on link "마이페이지" at bounding box center [262, 27] width 40 height 15
select select "**********"
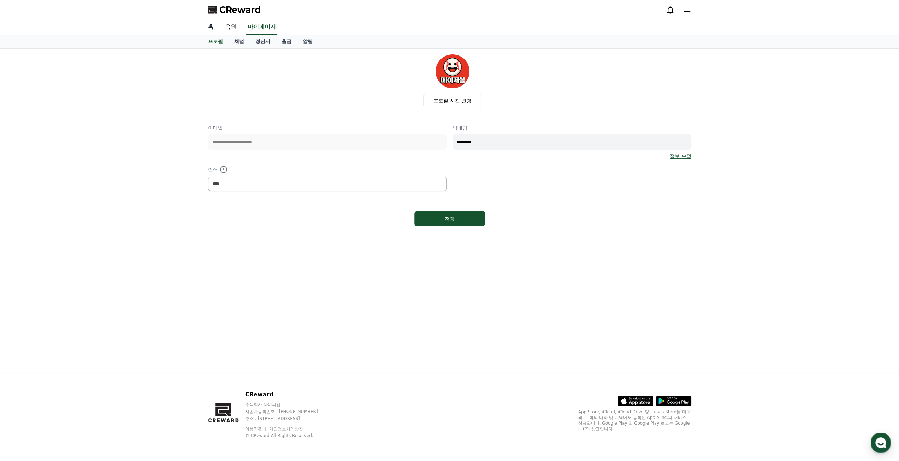
click at [213, 29] on link "홈" at bounding box center [210, 27] width 17 height 15
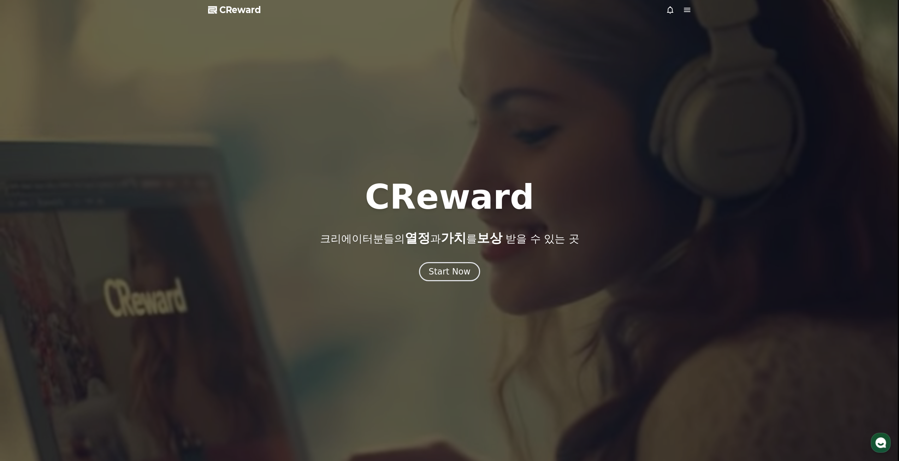
click at [687, 7] on icon at bounding box center [687, 10] width 8 height 8
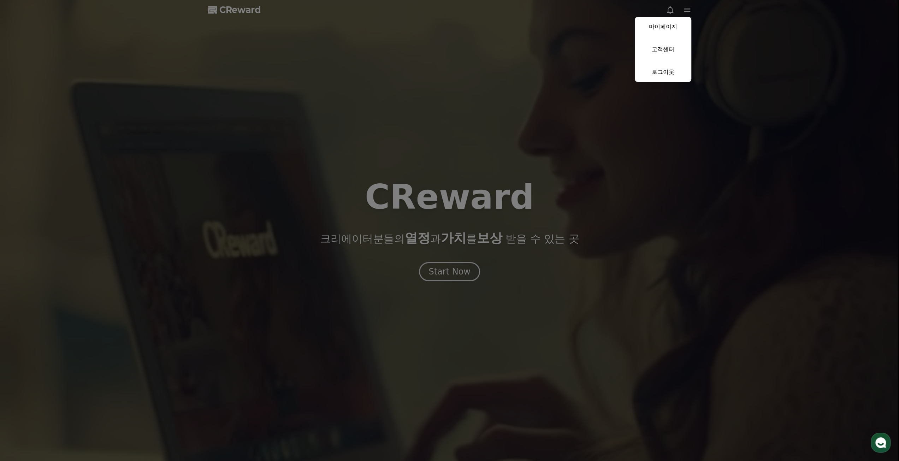
click at [236, 14] on button "close" at bounding box center [449, 230] width 899 height 461
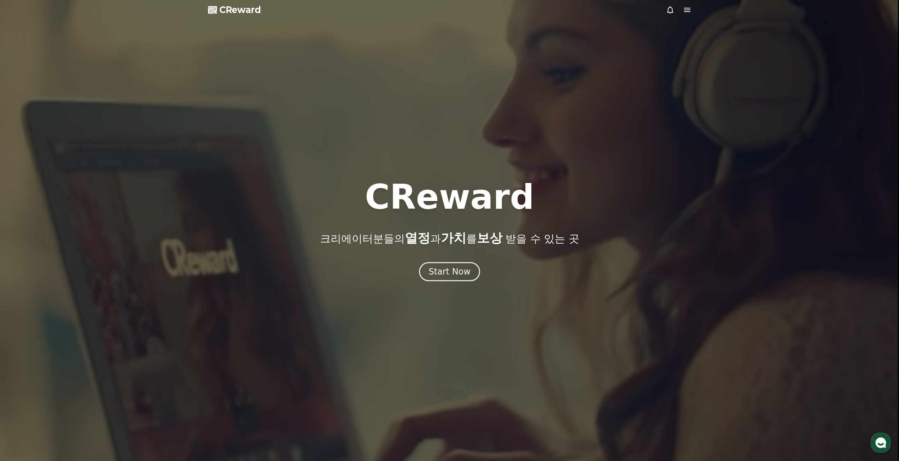
click at [236, 13] on span "CReward" at bounding box center [240, 9] width 42 height 11
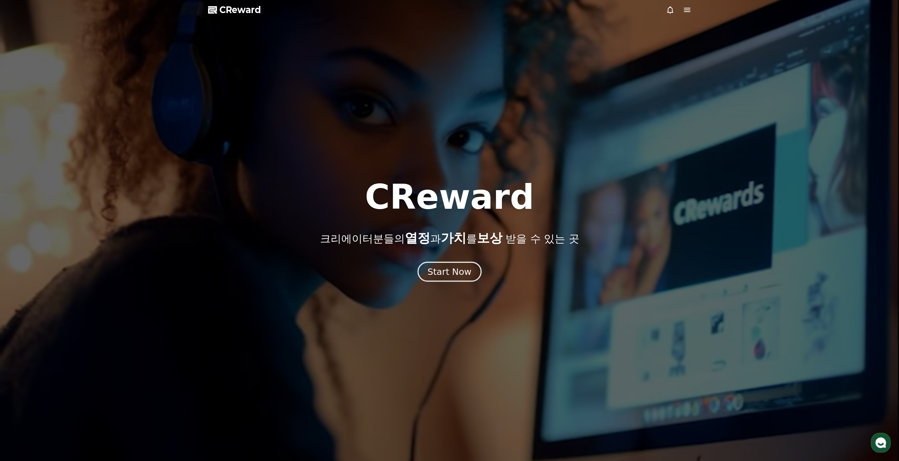
click at [445, 277] on button "Start Now" at bounding box center [449, 271] width 64 height 20
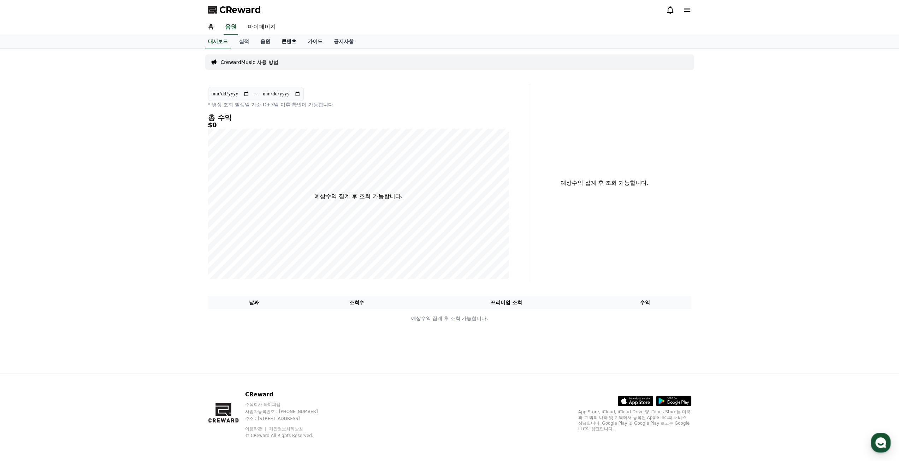
click at [285, 42] on link "콘텐츠" at bounding box center [289, 41] width 26 height 13
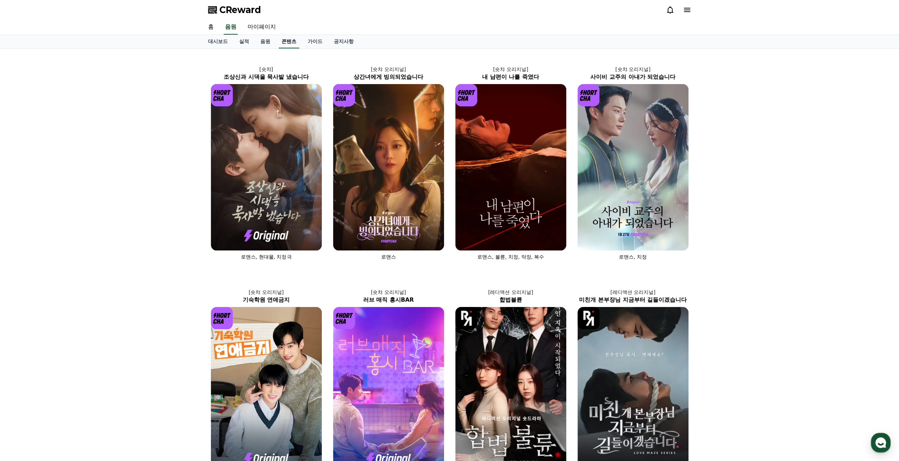
click at [291, 46] on link "콘텐츠" at bounding box center [289, 41] width 20 height 13
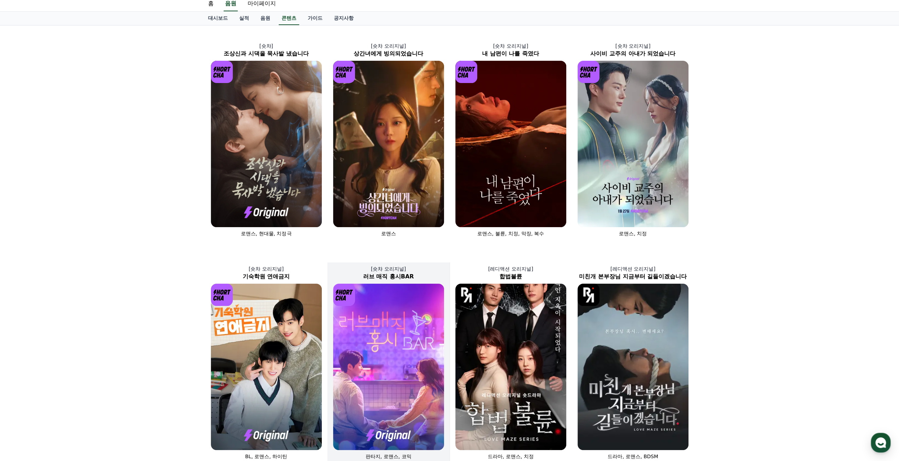
scroll to position [94, 0]
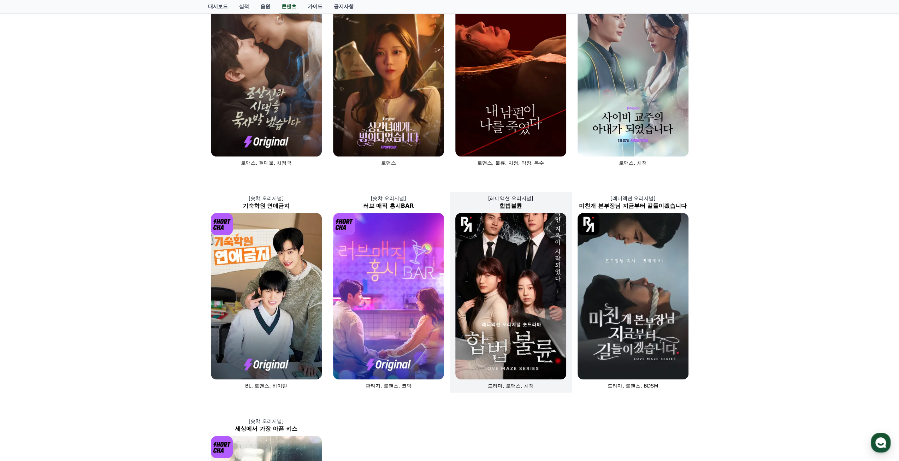
click at [522, 342] on img at bounding box center [510, 296] width 111 height 166
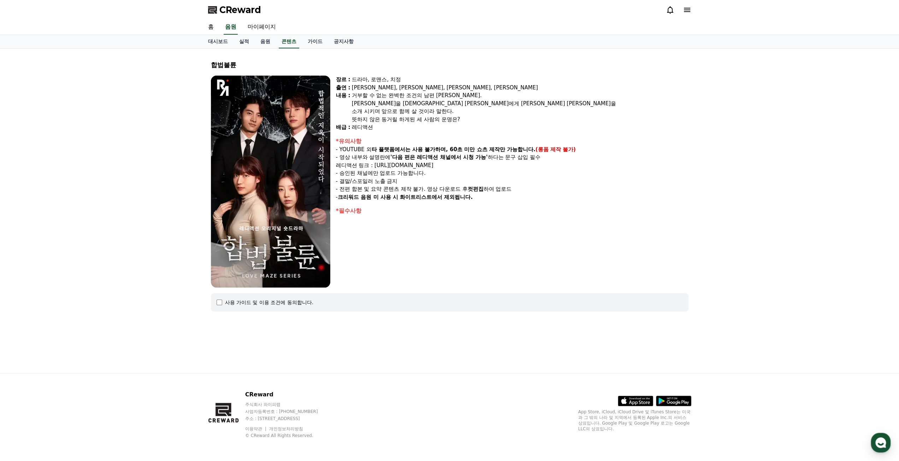
click at [243, 9] on span "CReward" at bounding box center [240, 9] width 42 height 11
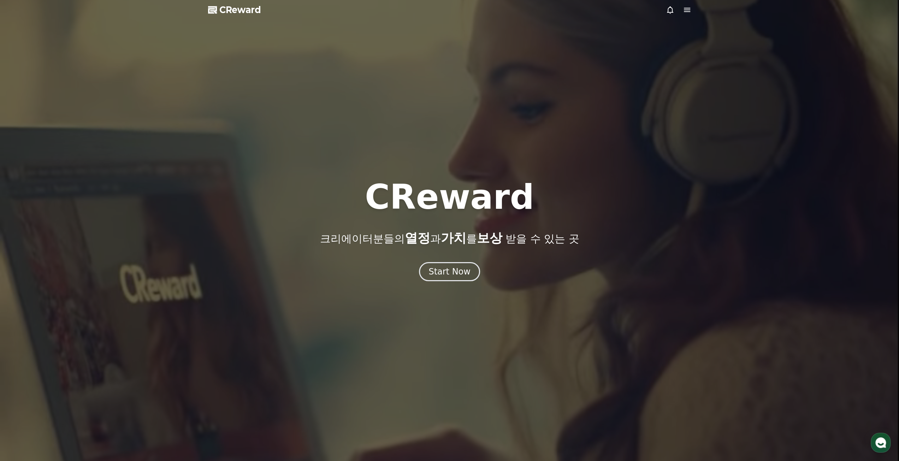
click at [487, 69] on div at bounding box center [449, 230] width 899 height 461
